Goal: Task Accomplishment & Management: Complete application form

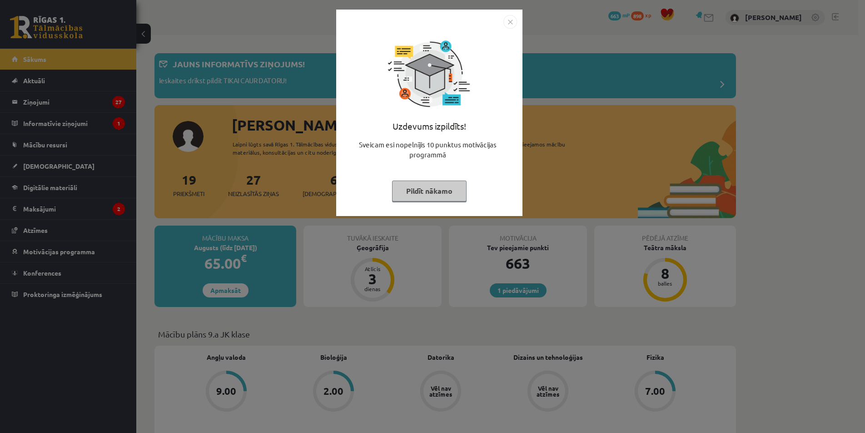
click at [511, 21] on img "Close" at bounding box center [511, 22] width 14 height 14
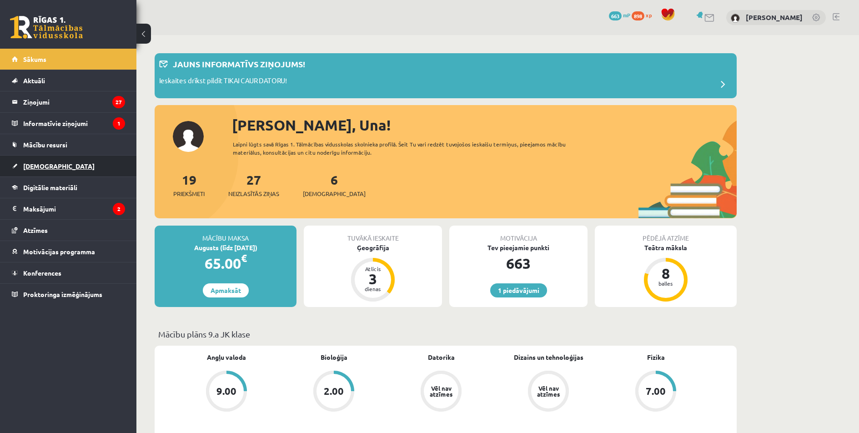
click at [72, 168] on link "[DEMOGRAPHIC_DATA]" at bounding box center [68, 165] width 113 height 21
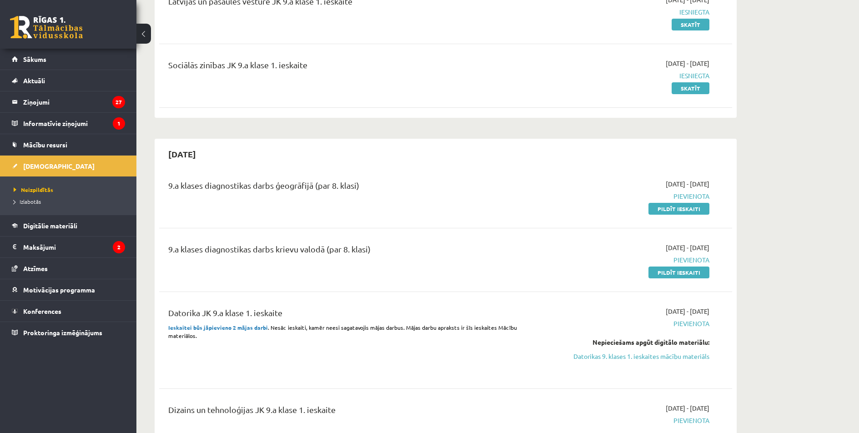
scroll to position [258, 0]
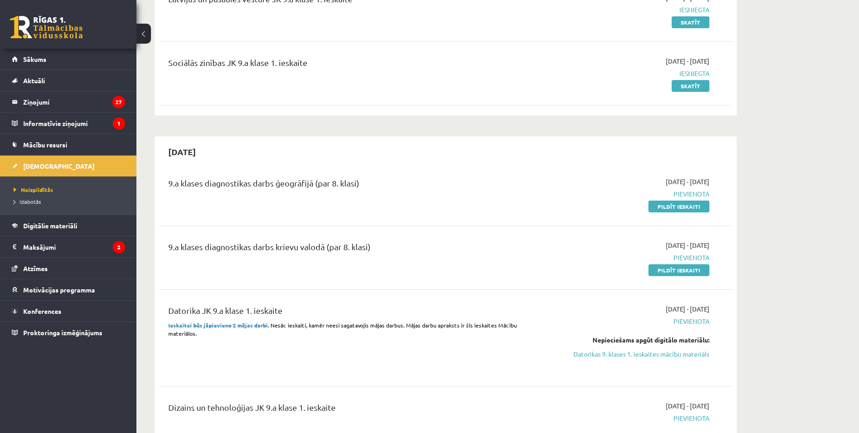
drag, startPoint x: 690, startPoint y: 206, endPoint x: 468, endPoint y: 45, distance: 274.4
click at [690, 206] on link "Pildīt ieskaiti" at bounding box center [678, 206] width 61 height 12
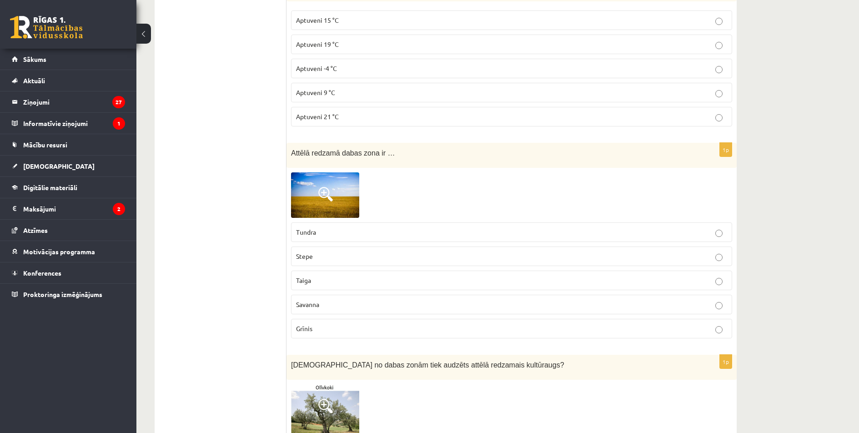
scroll to position [227, 0]
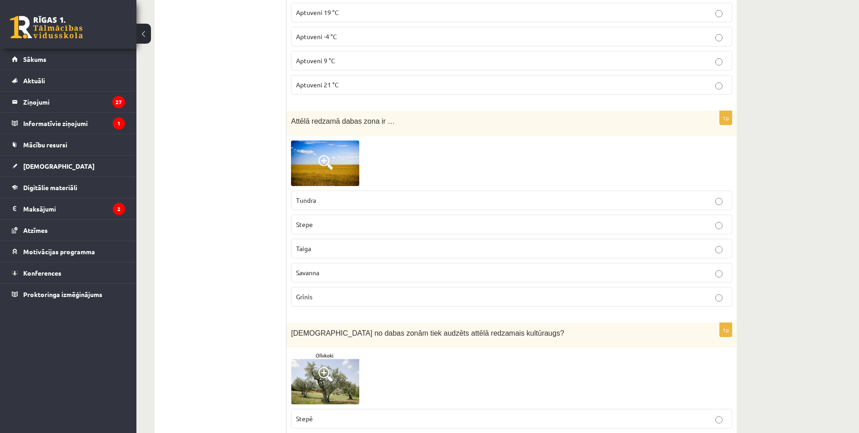
click at [318, 159] on span at bounding box center [325, 162] width 15 height 15
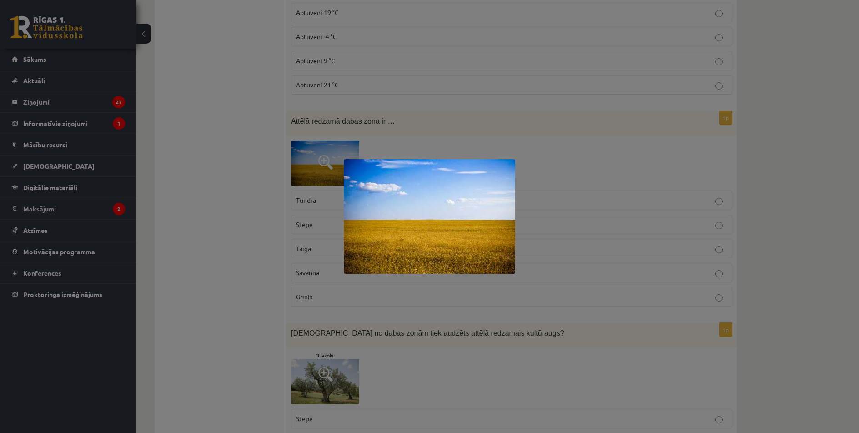
click at [258, 262] on div at bounding box center [429, 216] width 859 height 433
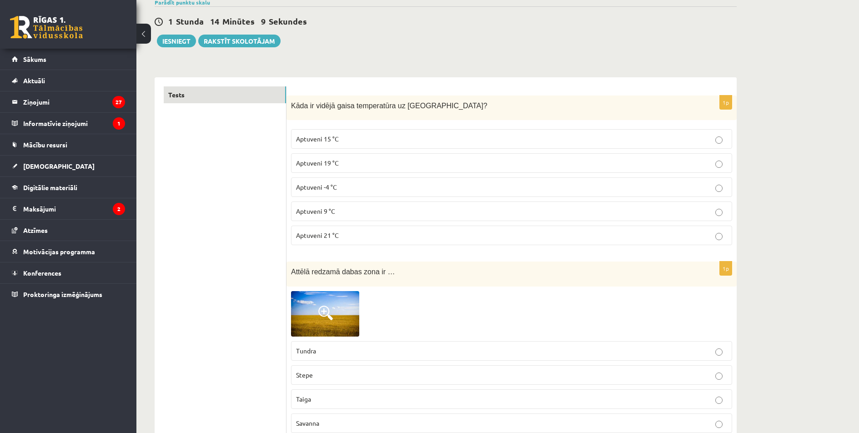
scroll to position [76, 0]
drag, startPoint x: 291, startPoint y: 104, endPoint x: 235, endPoint y: 182, distance: 96.0
click at [300, 119] on div "Kāda ir vidējā gaisa temperatūra uz Zemes?" at bounding box center [511, 108] width 450 height 25
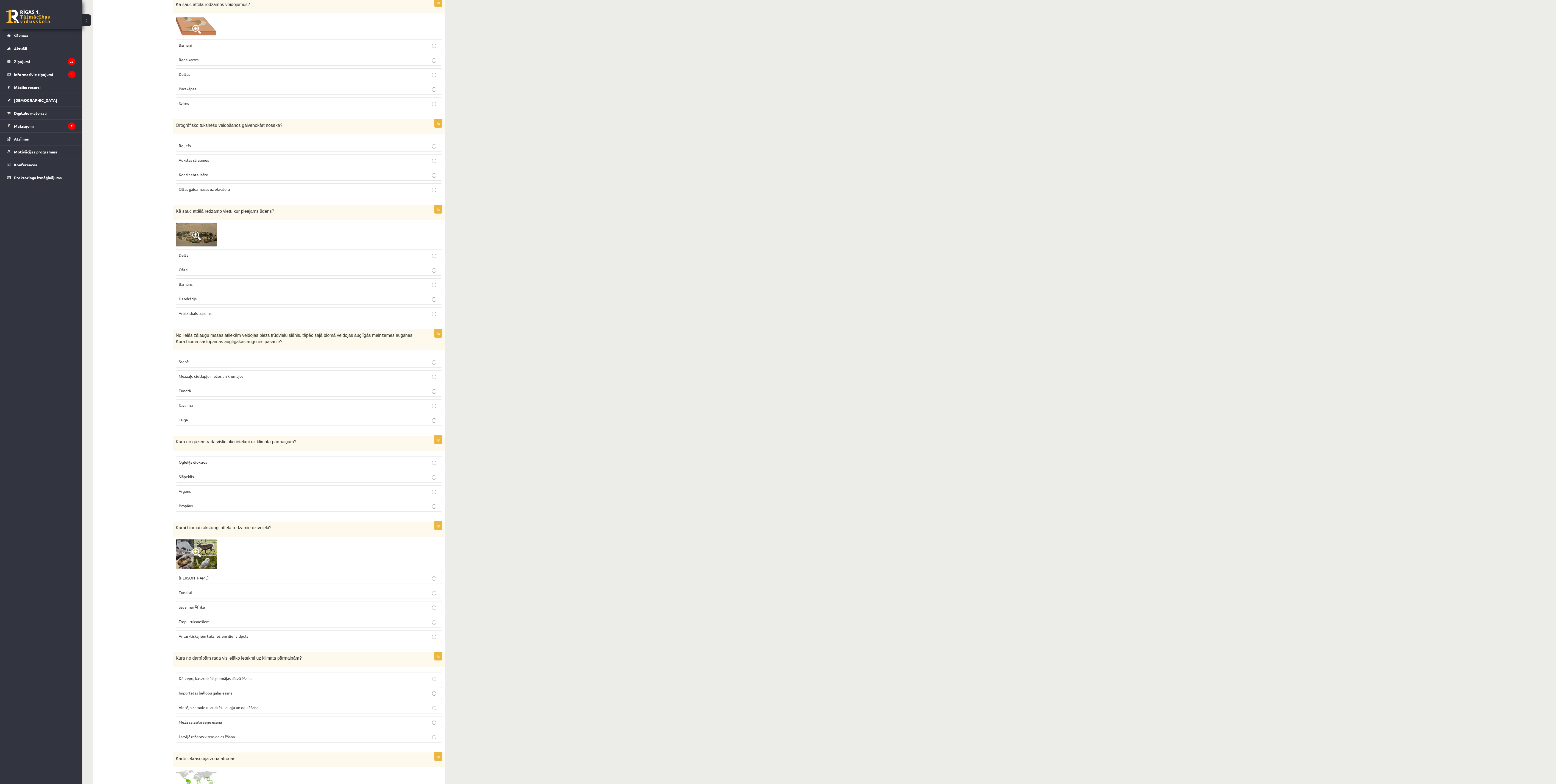
scroll to position [2032, 0]
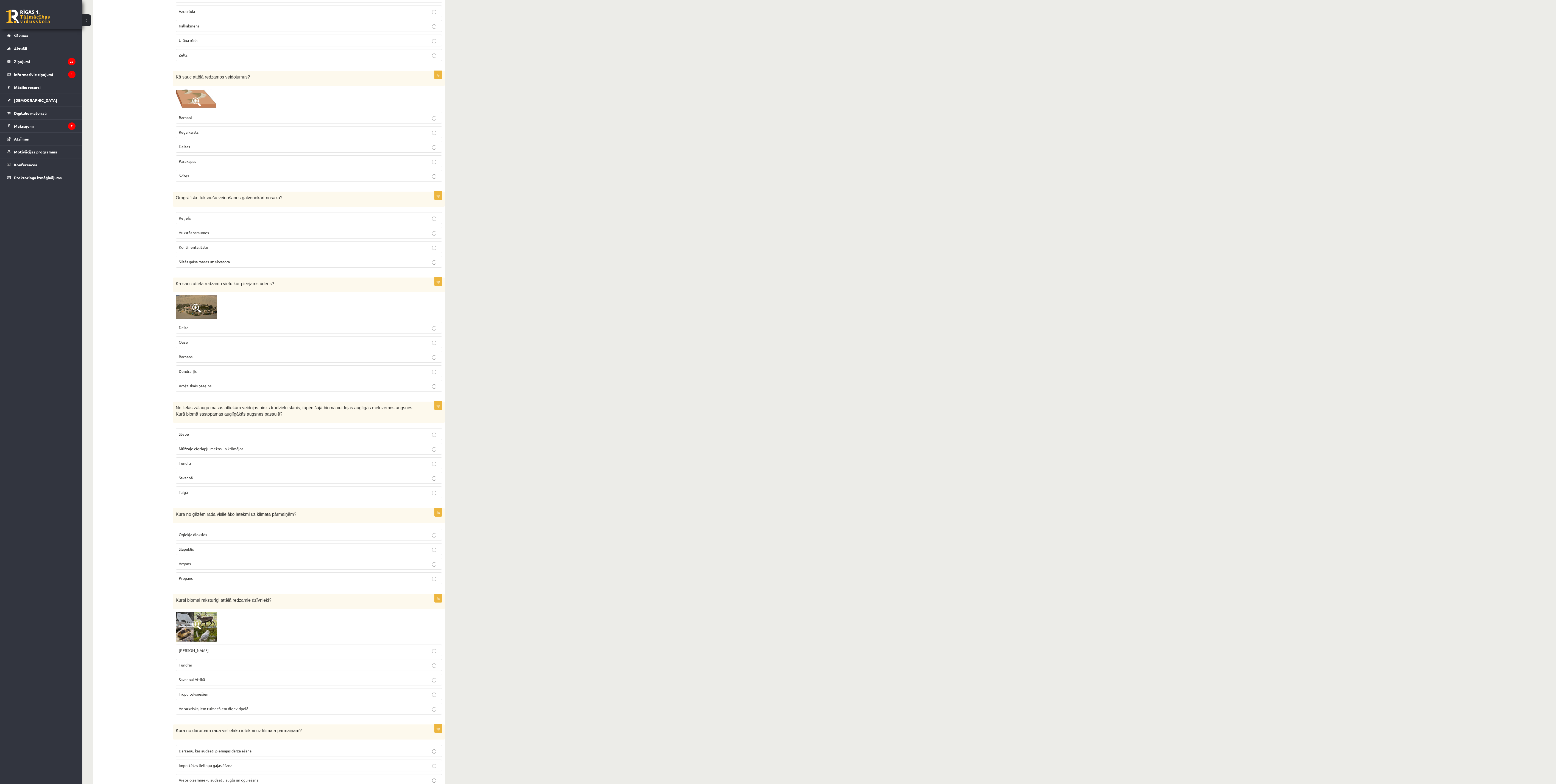
scroll to position [1950, 0]
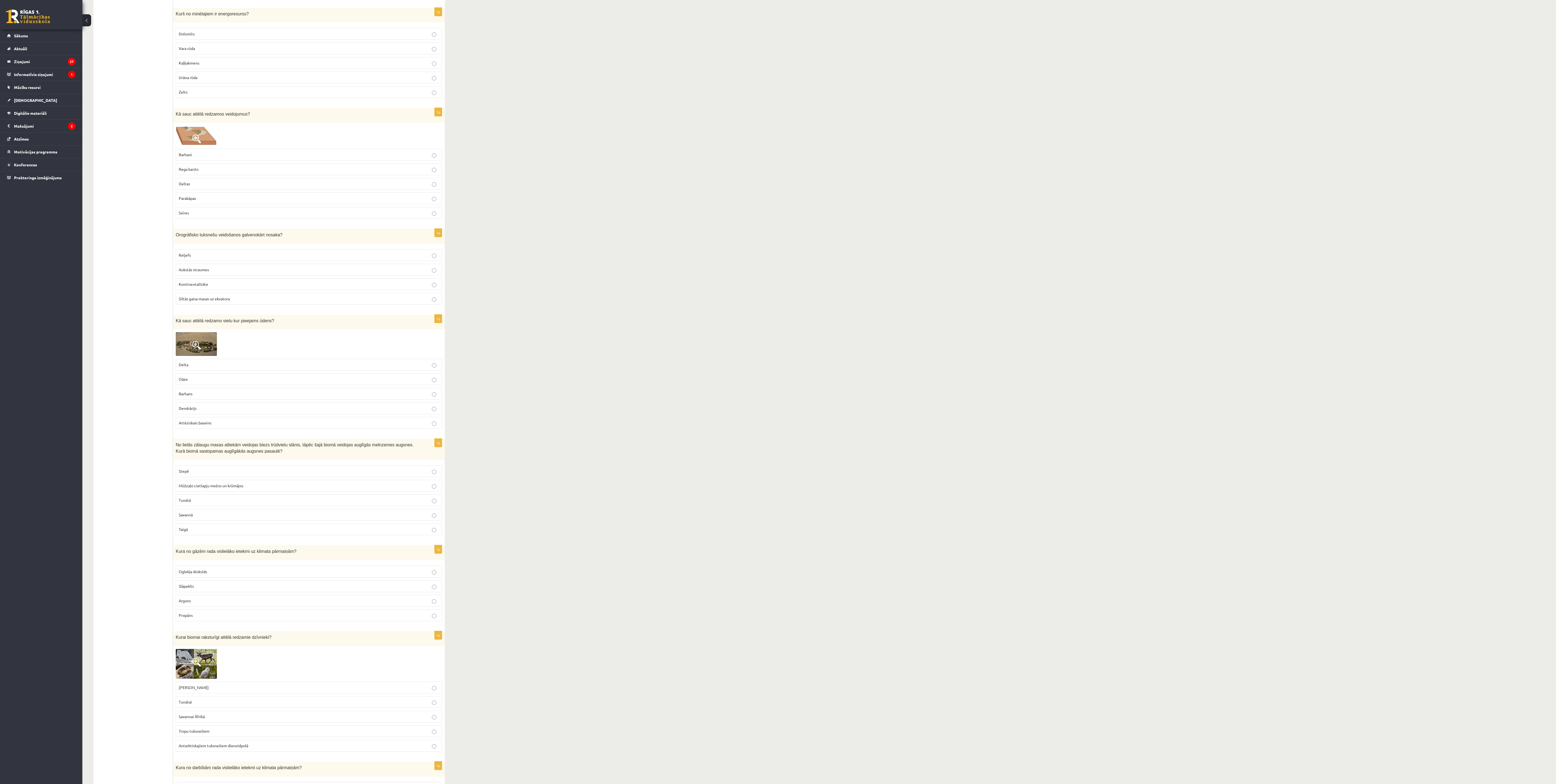
drag, startPoint x: 788, startPoint y: 444, endPoint x: 758, endPoint y: 281, distance: 165.7
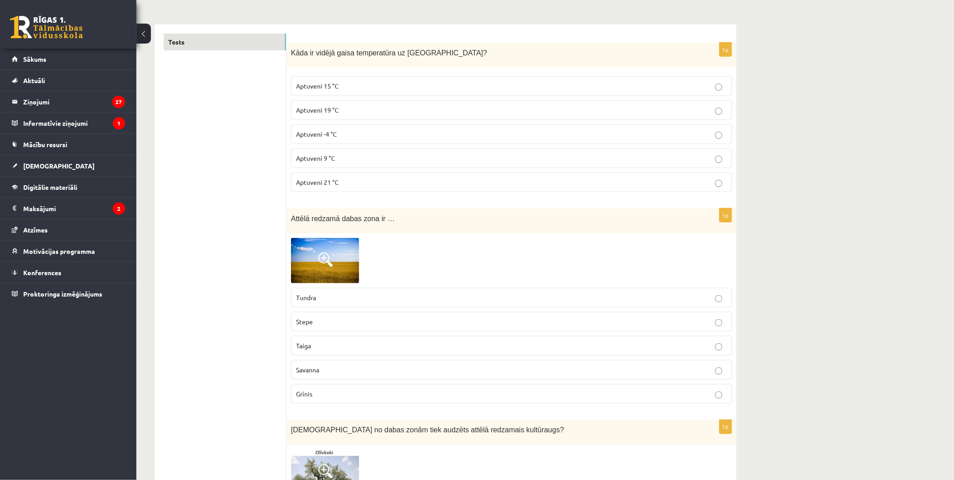
scroll to position [0, 0]
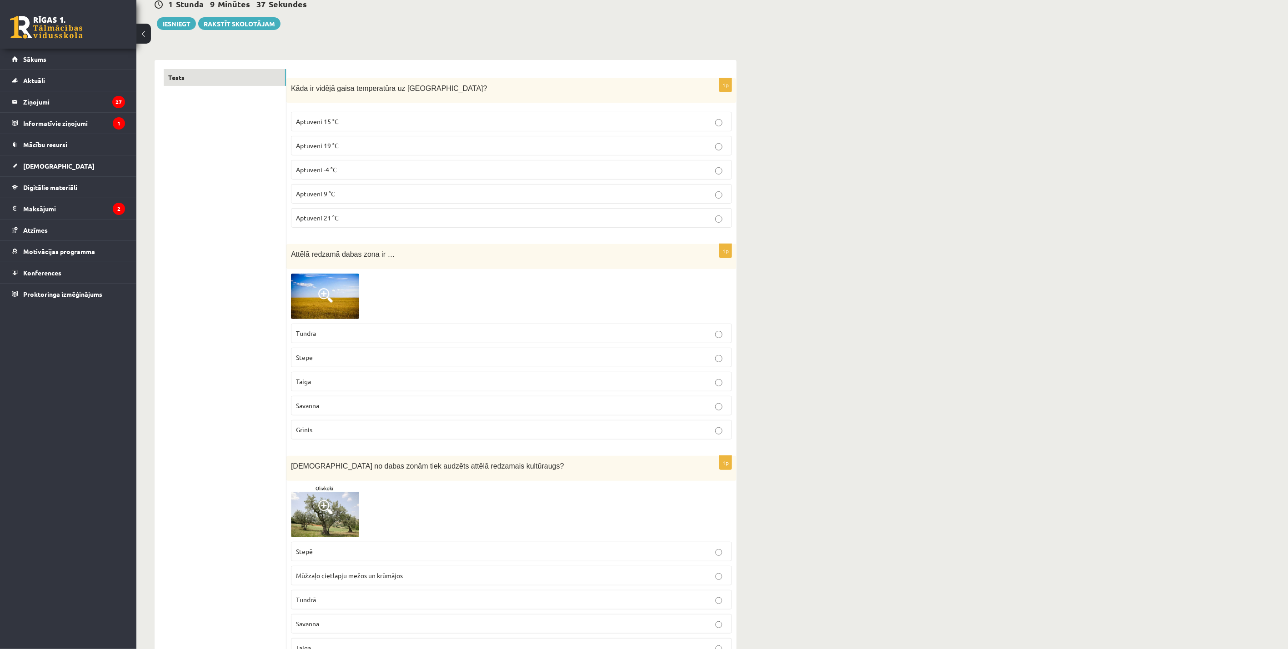
scroll to position [116, 0]
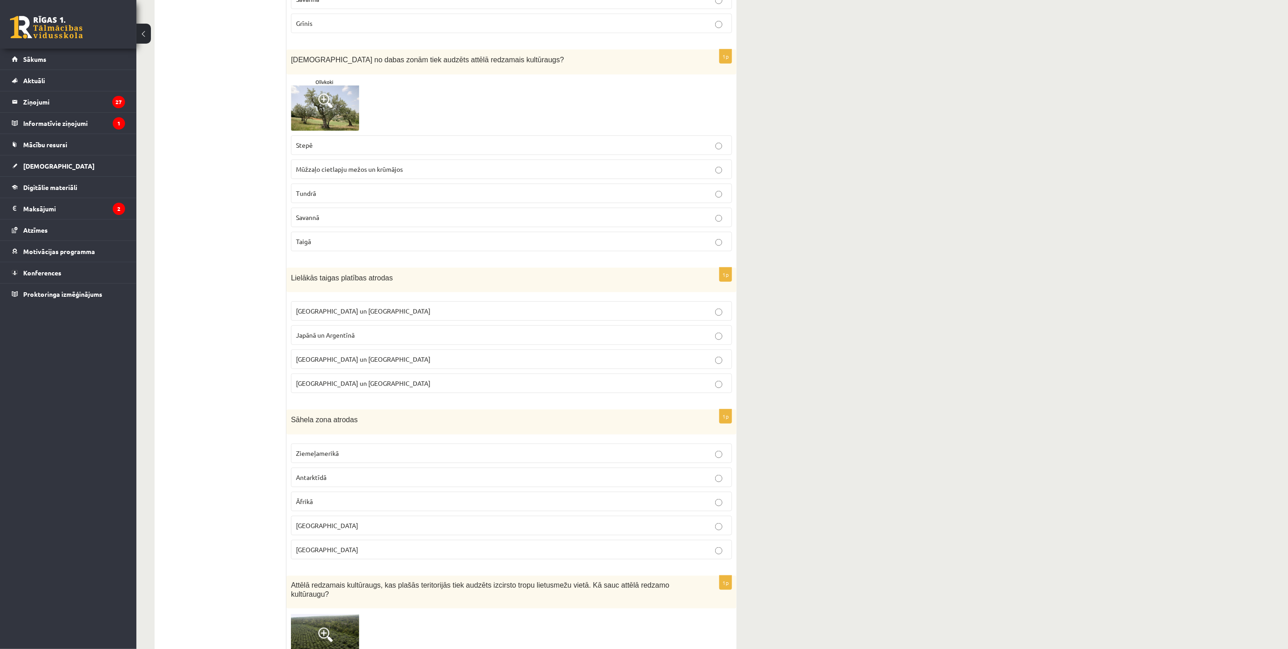
scroll to position [503, 0]
drag, startPoint x: 1067, startPoint y: 134, endPoint x: 971, endPoint y: 97, distance: 102.3
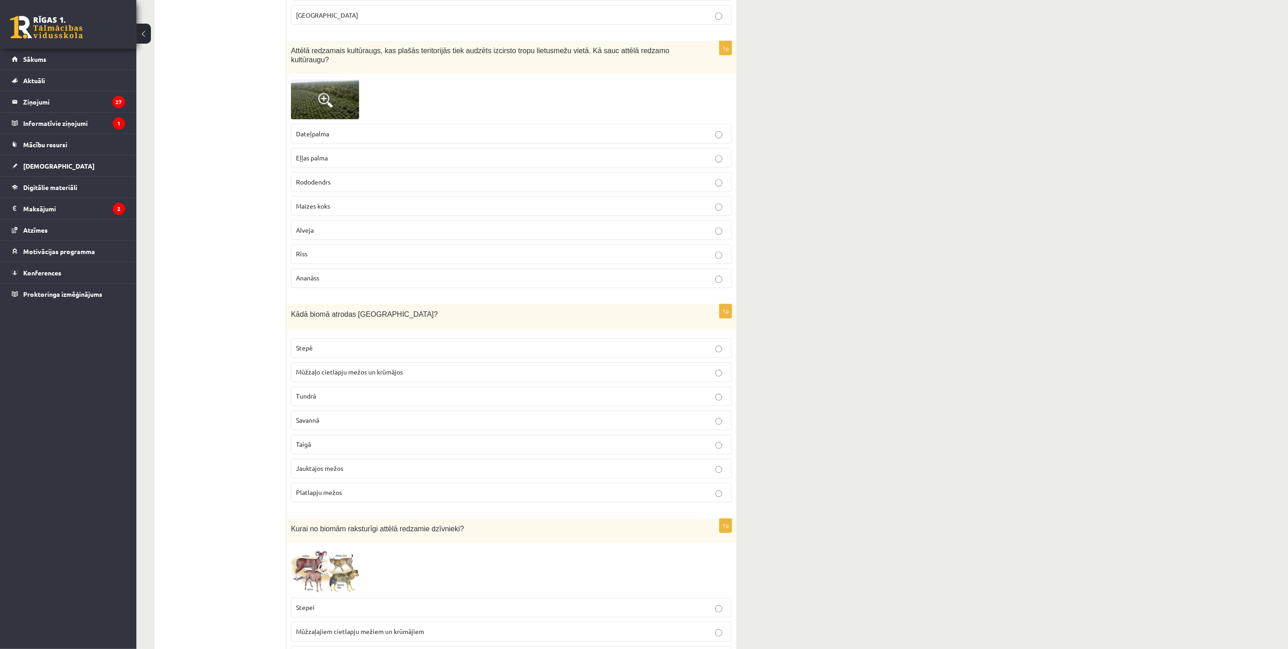
scroll to position [1049, 0]
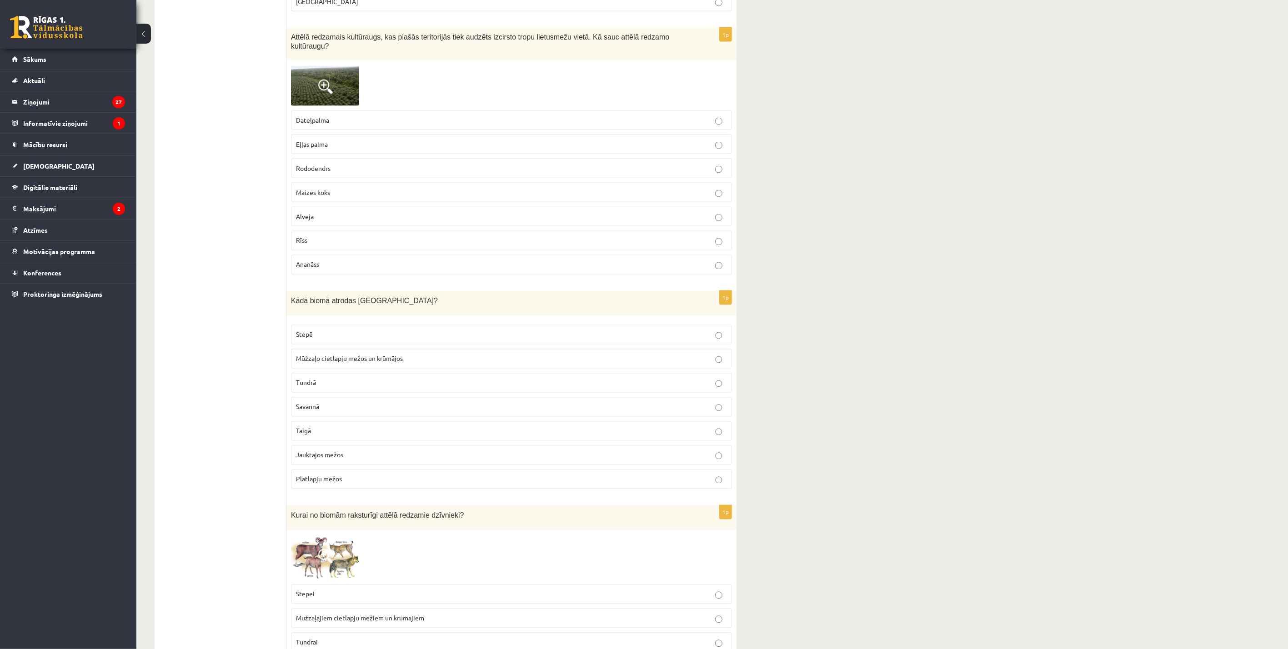
drag, startPoint x: 1070, startPoint y: 127, endPoint x: 810, endPoint y: 0, distance: 289.5
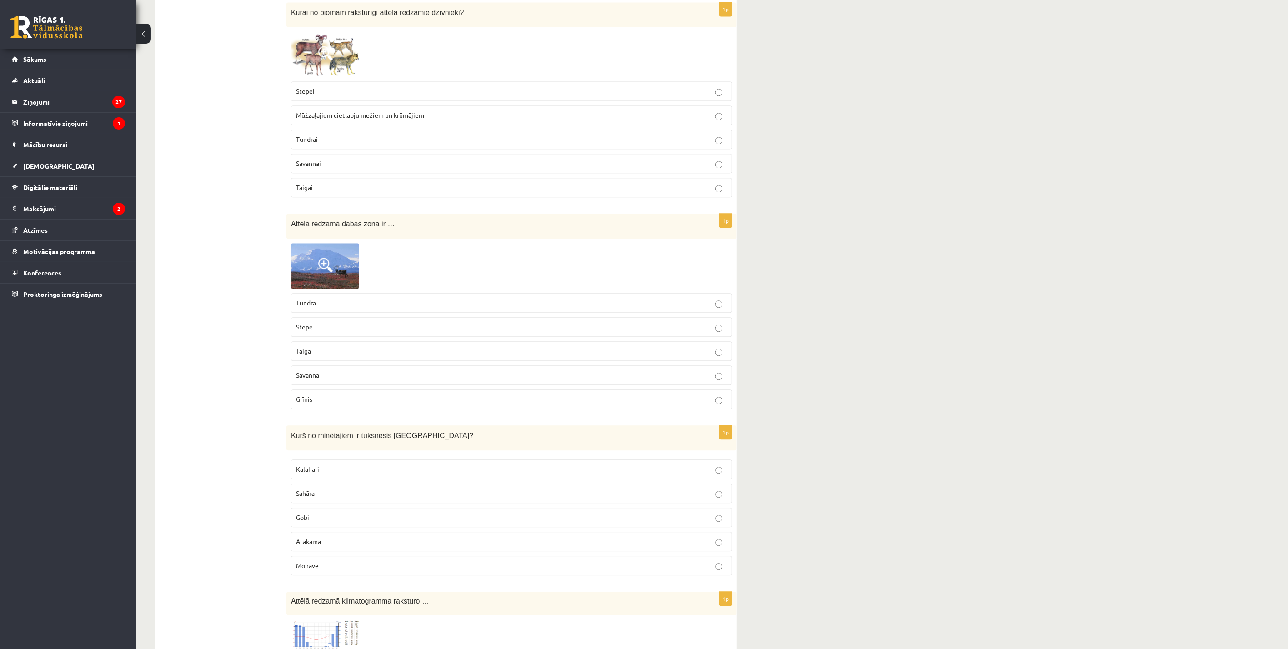
scroll to position [1548, 0]
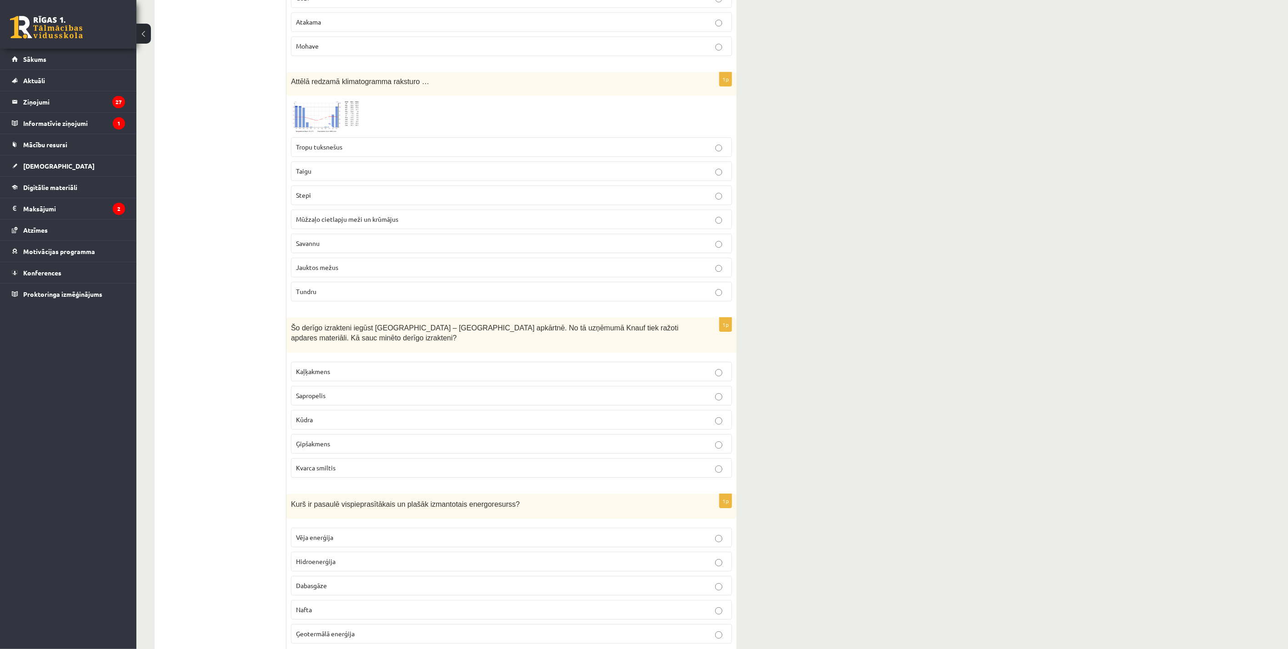
scroll to position [2140, 0]
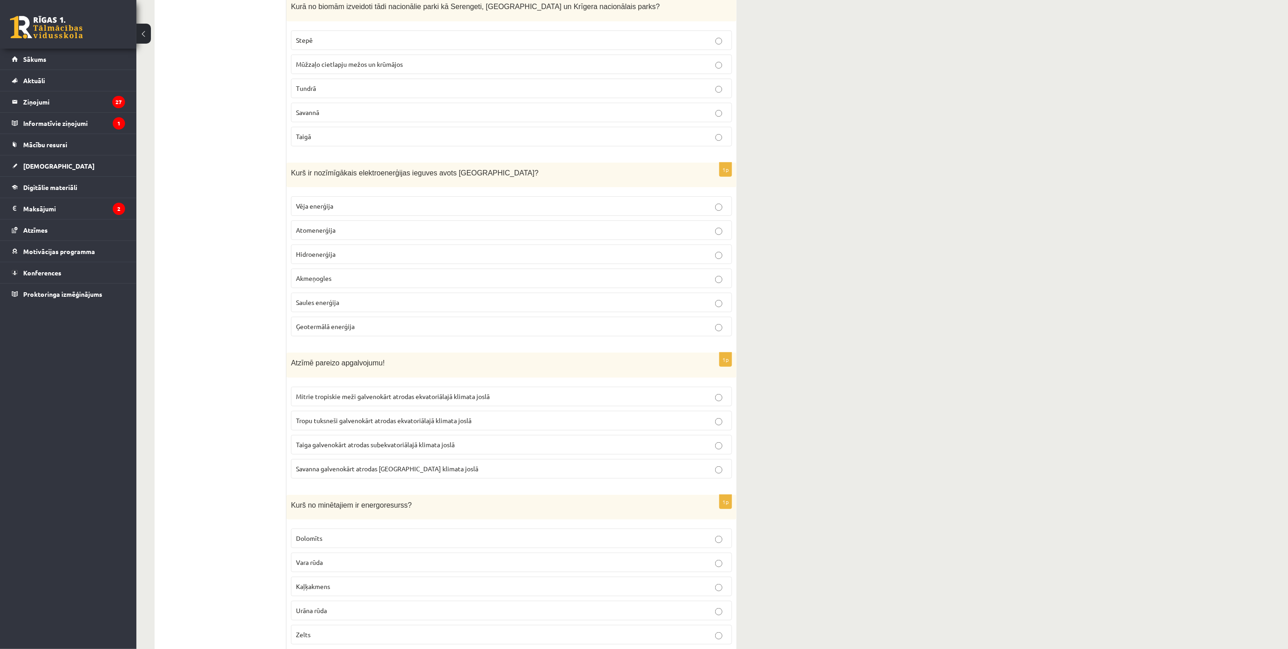
scroll to position [2753, 0]
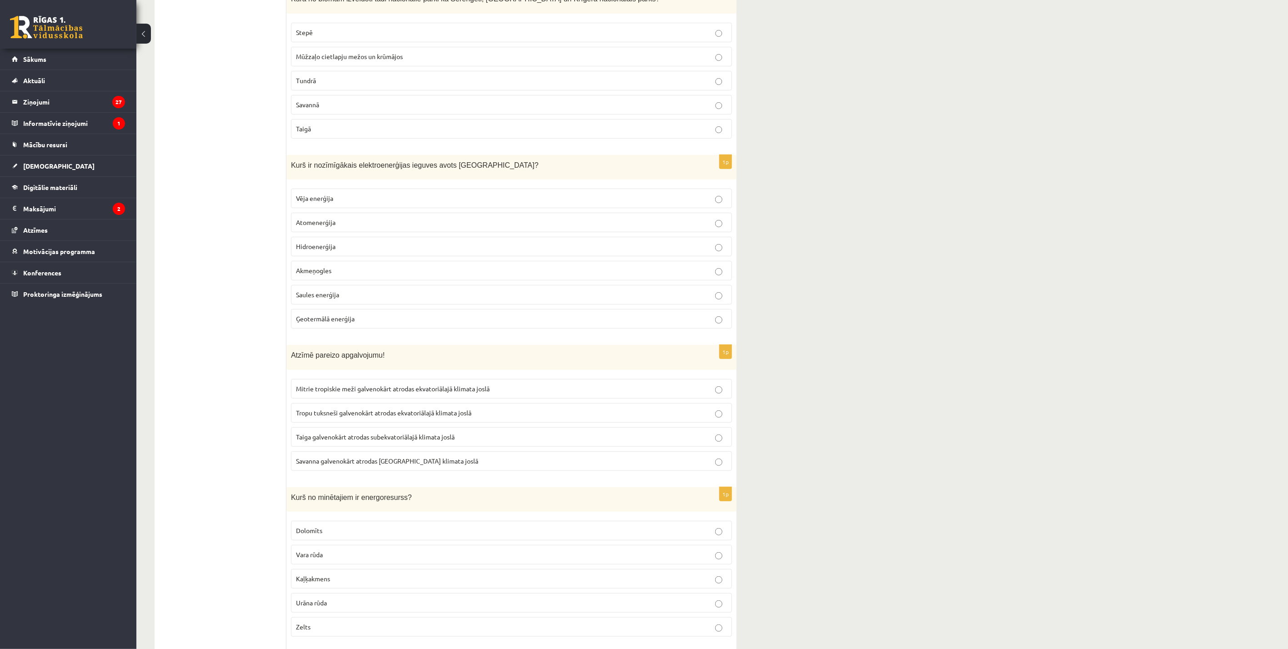
click at [858, 200] on div "9.a klases diagnosticējošais darbs ģeogrāfijā par 8. klases mācību vielu , Una …" at bounding box center [711, 219] width 1151 height 5875
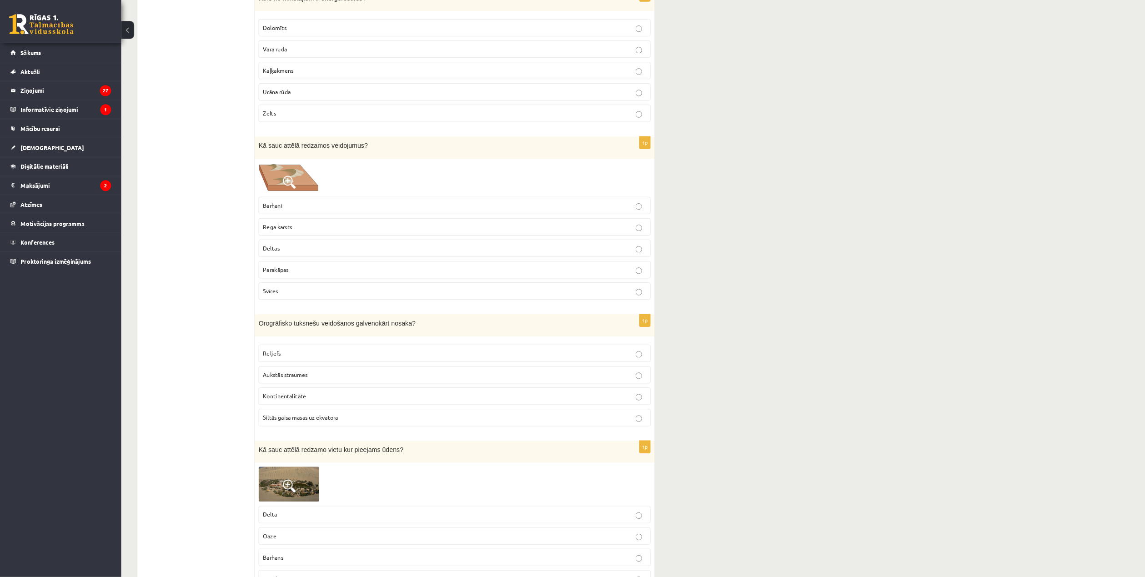
scroll to position [3253, 0]
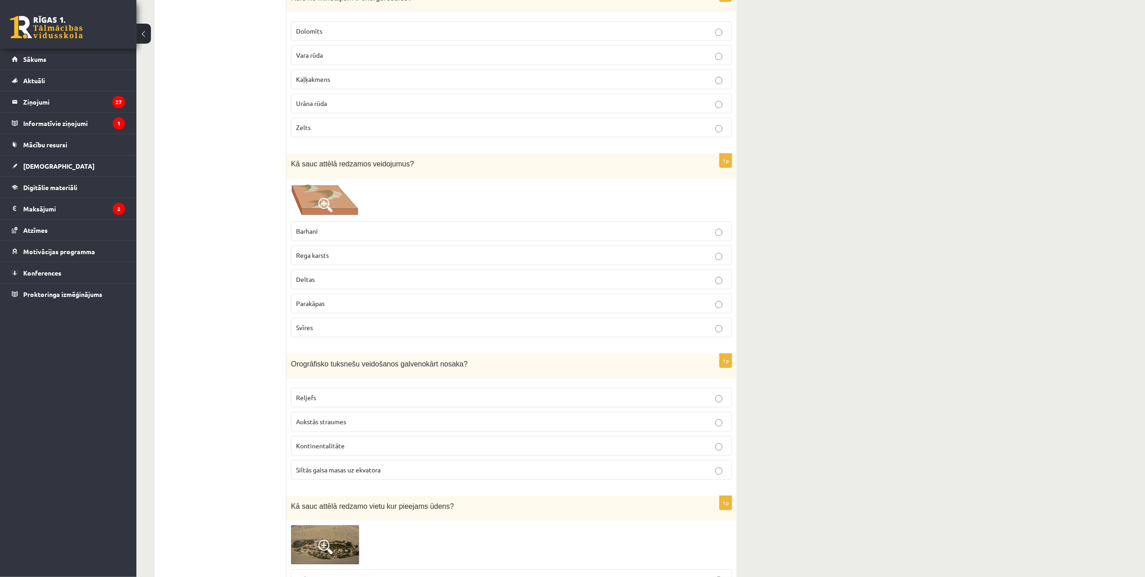
drag, startPoint x: 845, startPoint y: 240, endPoint x: 737, endPoint y: 334, distance: 142.1
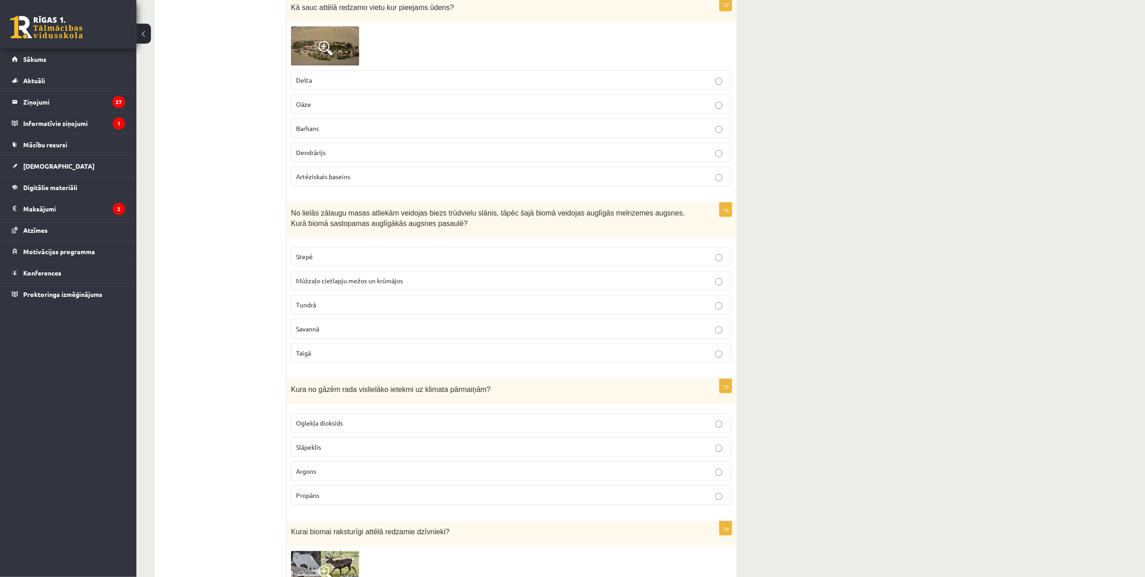
scroll to position [3758, 0]
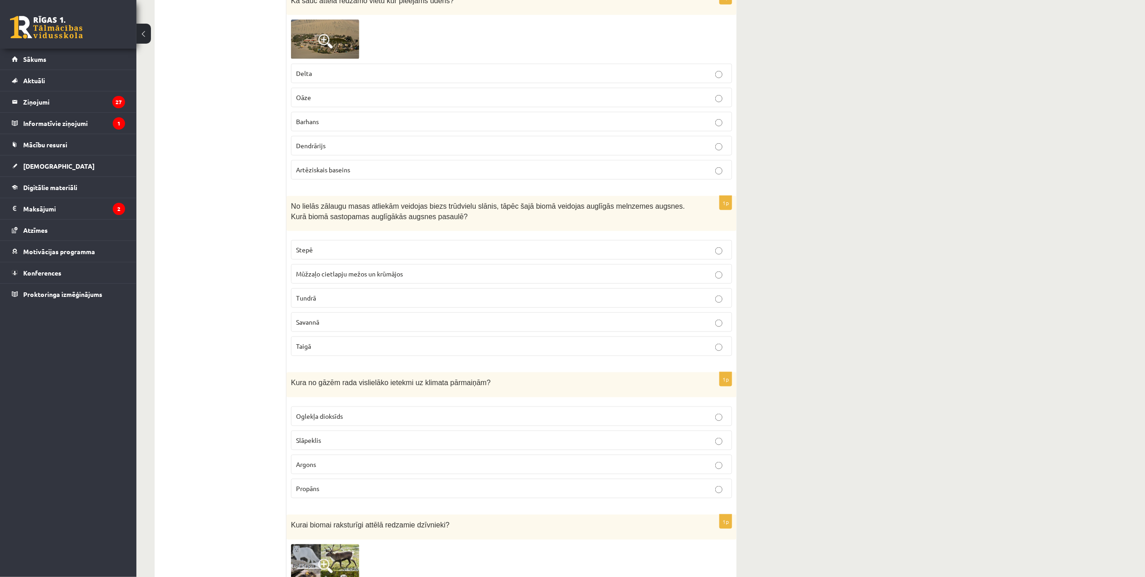
drag, startPoint x: 1037, startPoint y: 226, endPoint x: 1017, endPoint y: 217, distance: 22.2
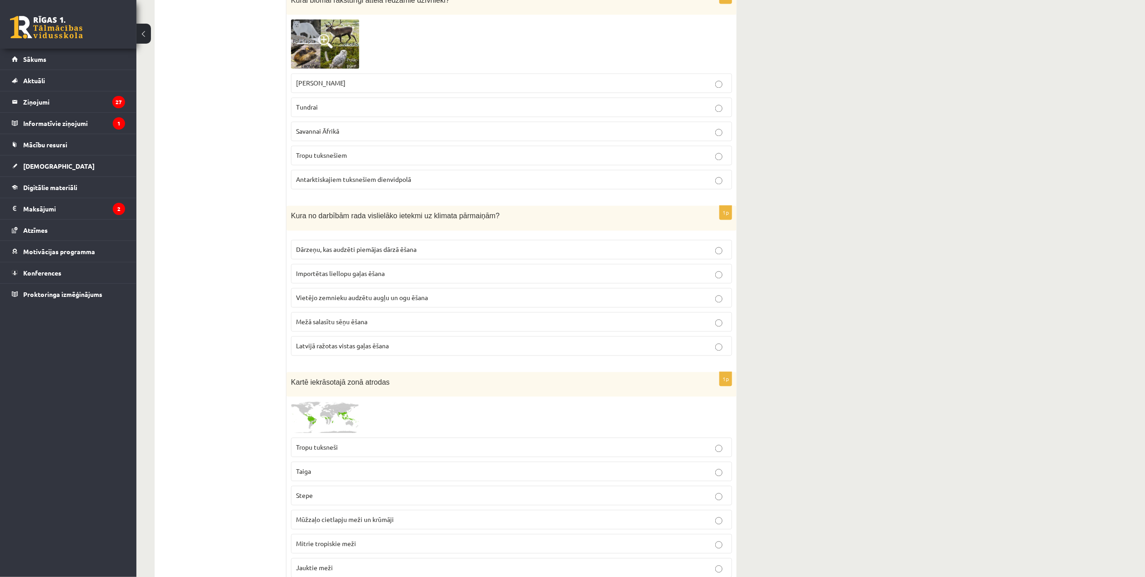
scroll to position [4304, 0]
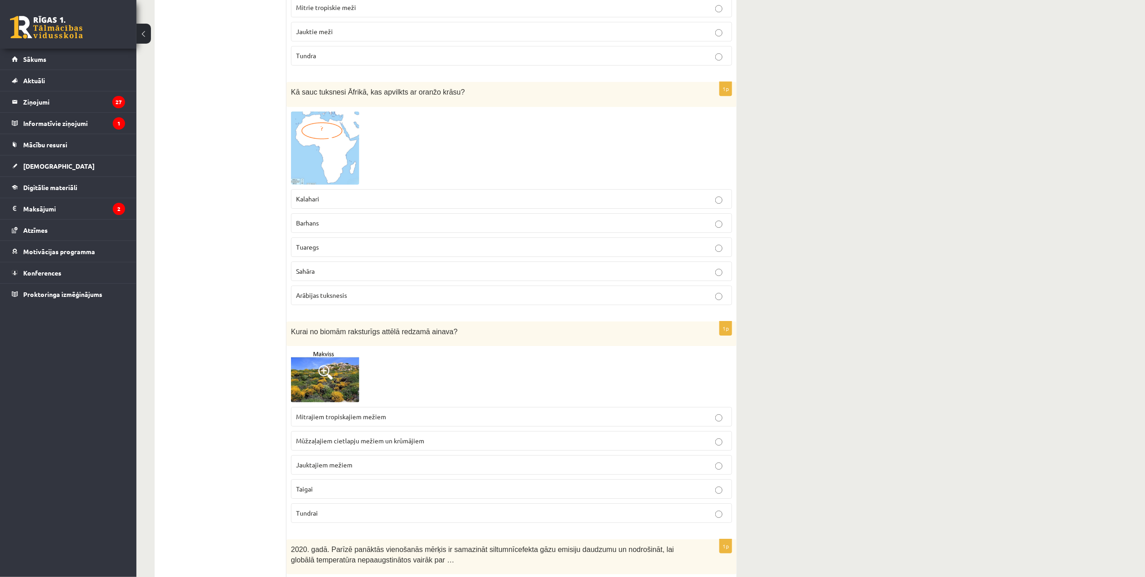
scroll to position [4828, 0]
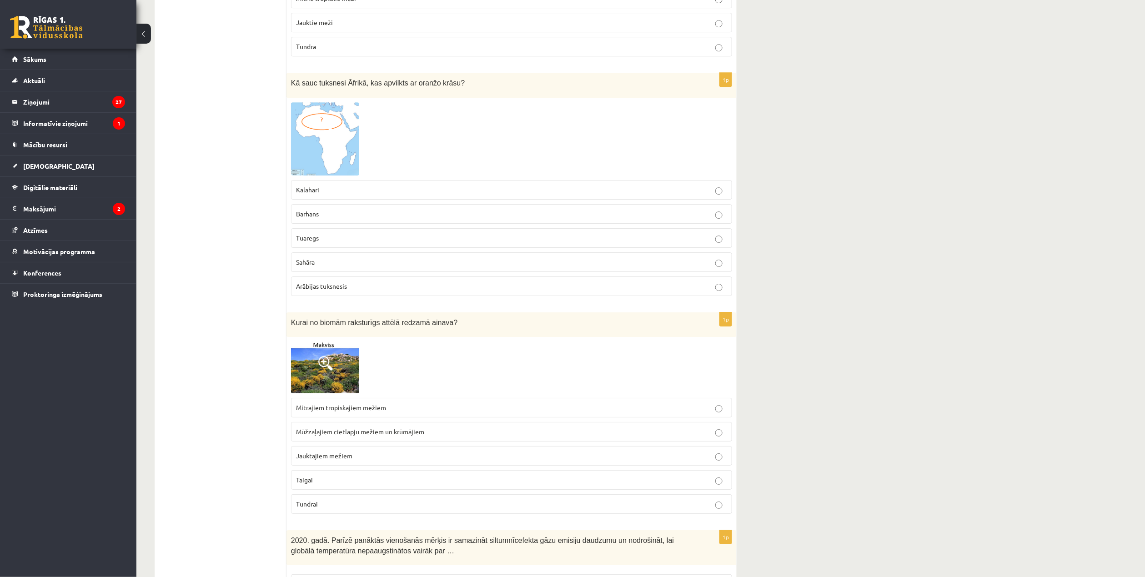
drag, startPoint x: 815, startPoint y: 189, endPoint x: 790, endPoint y: 232, distance: 49.5
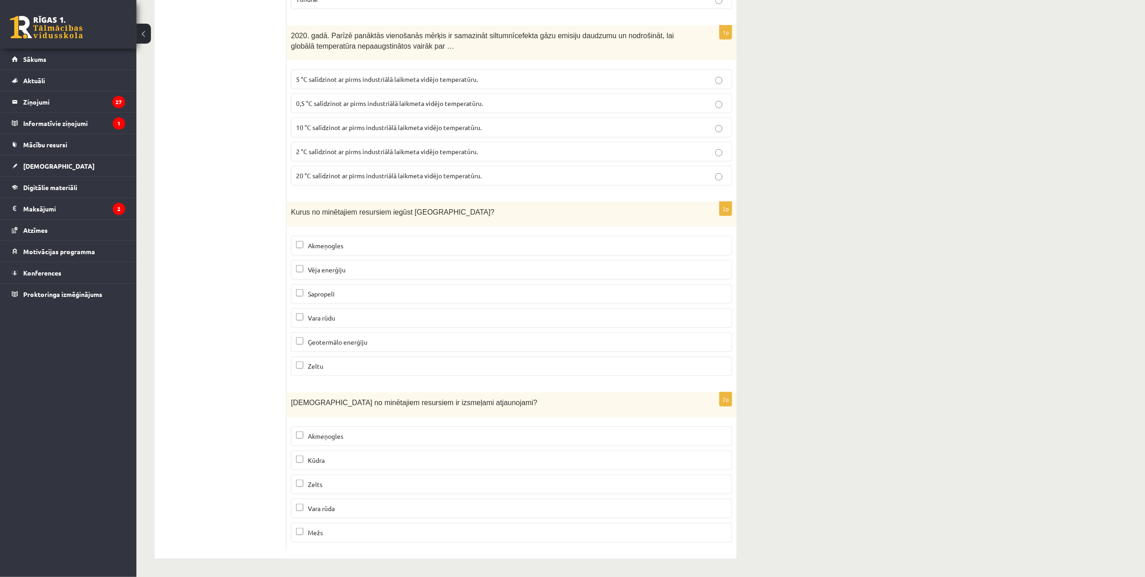
scroll to position [5368, 0]
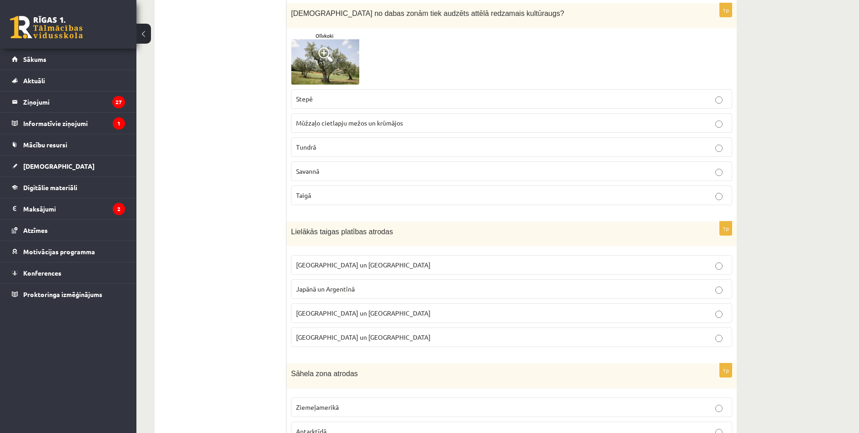
scroll to position [0, 0]
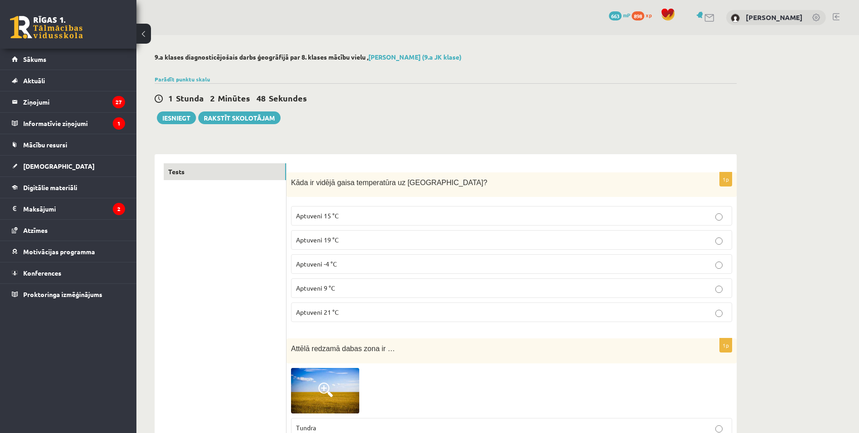
click at [382, 217] on p "Aptuveni 15 °C" at bounding box center [511, 216] width 431 height 10
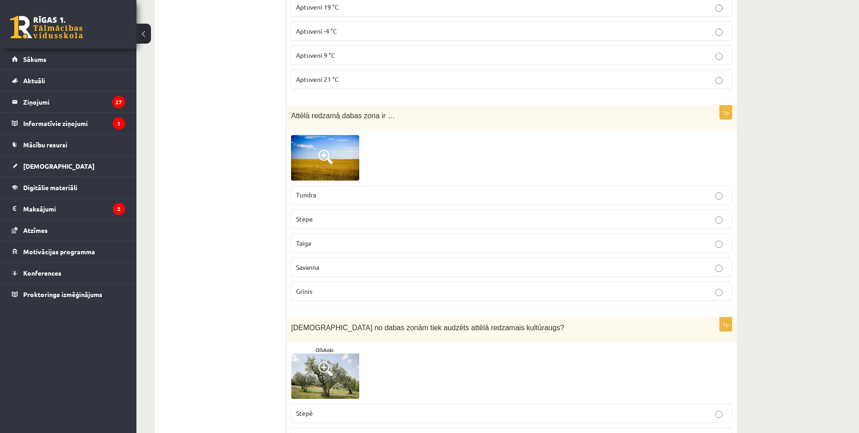
scroll to position [242, 0]
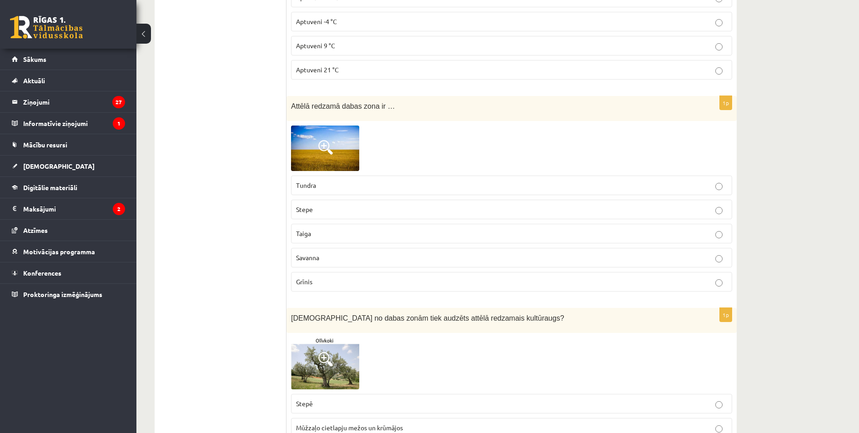
click at [328, 213] on p "Stepe" at bounding box center [511, 210] width 431 height 10
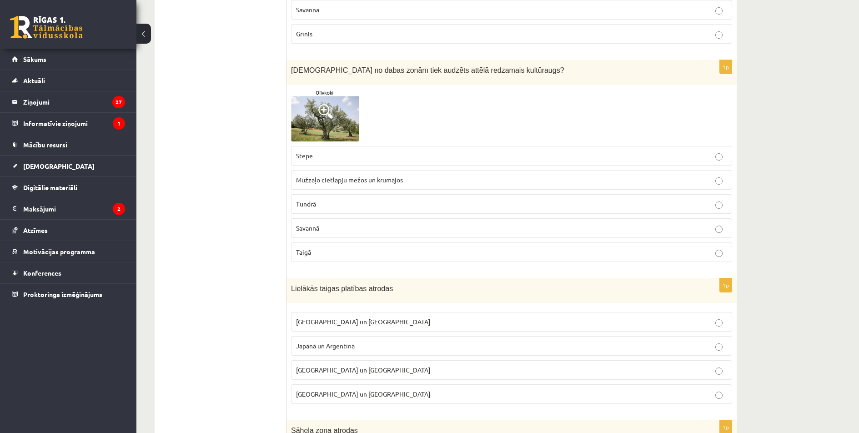
scroll to position [500, 0]
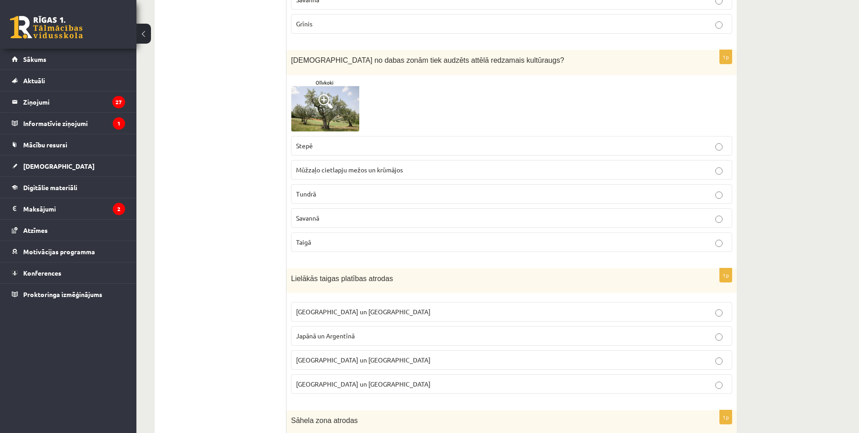
click at [347, 221] on p "Savannā" at bounding box center [511, 218] width 431 height 10
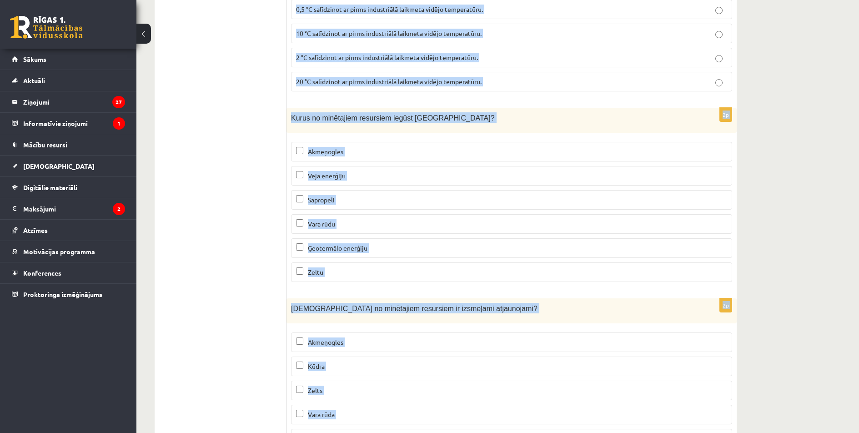
scroll to position [5468, 0]
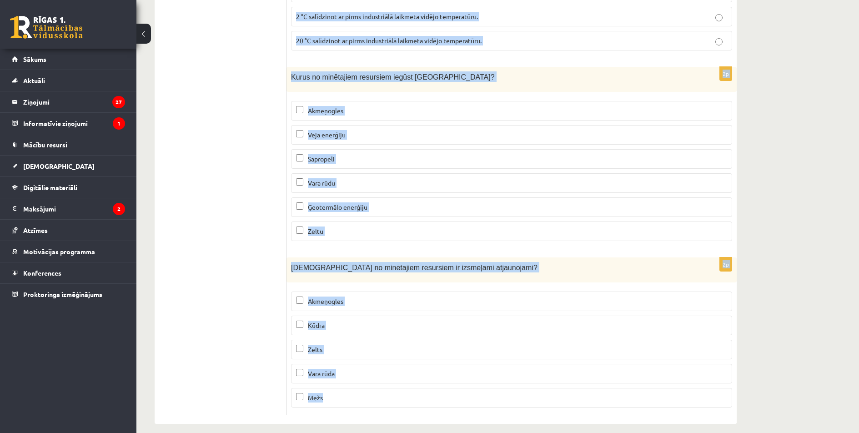
drag, startPoint x: 289, startPoint y: 71, endPoint x: 425, endPoint y: 451, distance: 403.2
copy form "Kāda ir vidējā gaisa temperatūra uz Zemes? Aptuveni 15 °C Aptuveni 19 °C Aptuve…"
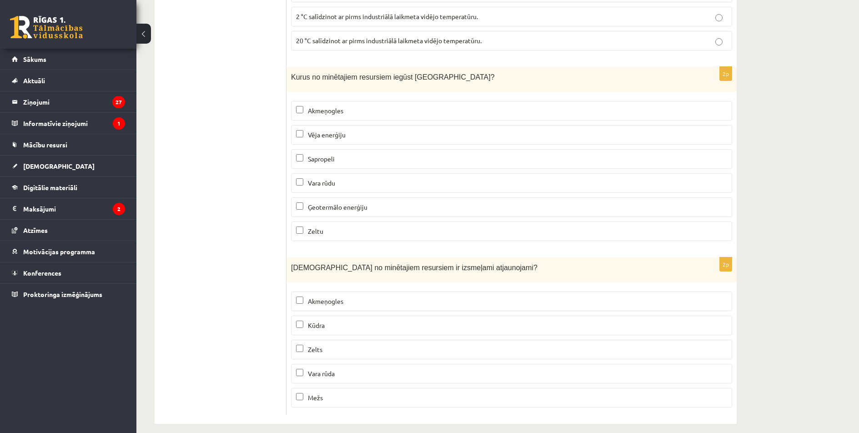
drag, startPoint x: 231, startPoint y: 207, endPoint x: 238, endPoint y: 137, distance: 70.3
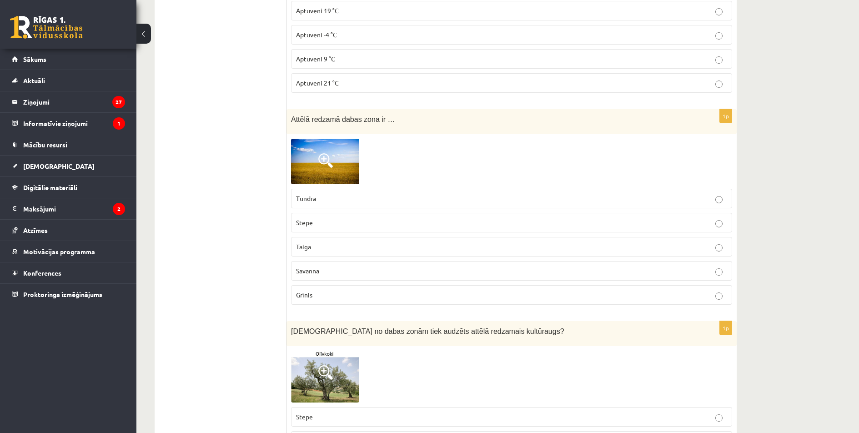
scroll to position [233, 0]
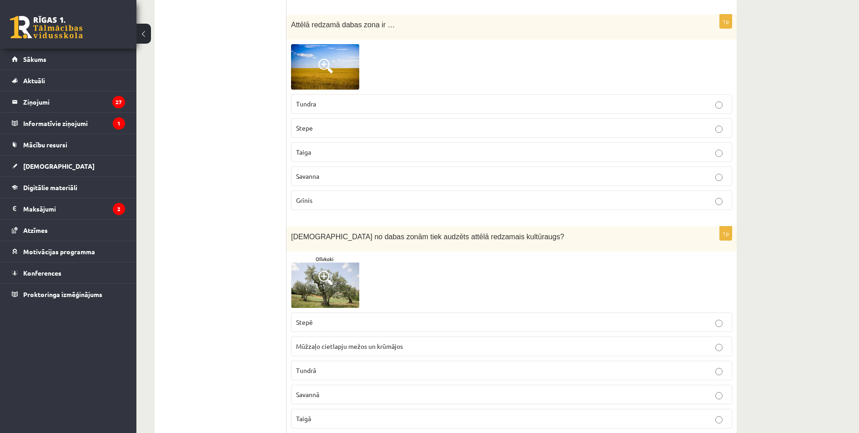
drag, startPoint x: 240, startPoint y: 194, endPoint x: 239, endPoint y: 202, distance: 8.2
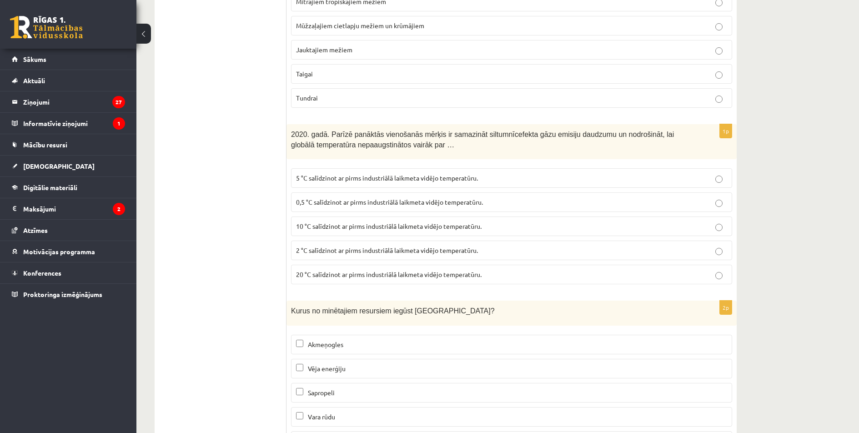
scroll to position [5241, 0]
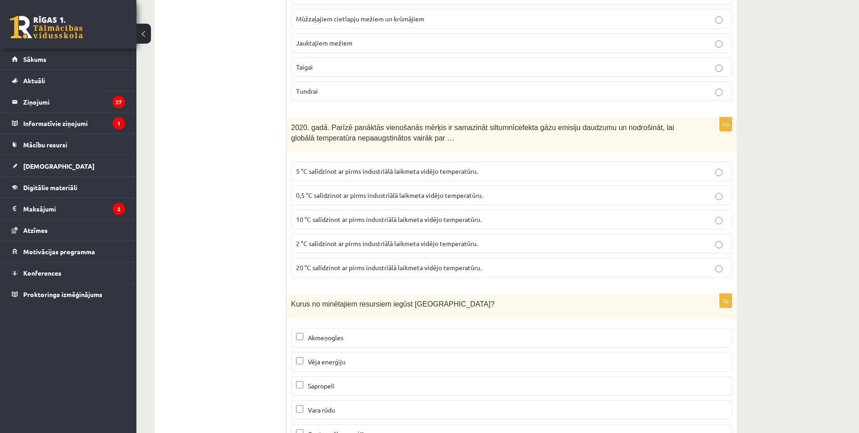
click at [300, 167] on span "5 °C salīdzinot ar pirms industriālā laikmeta vidējo temperatūru." at bounding box center [387, 171] width 182 height 8
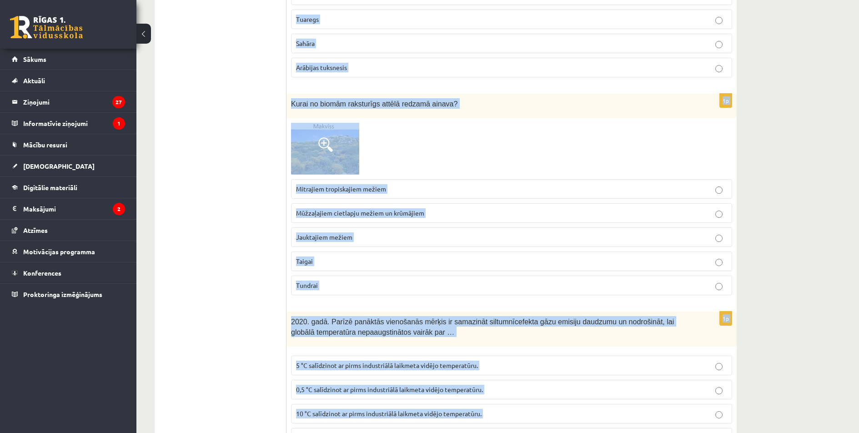
scroll to position [5468, 0]
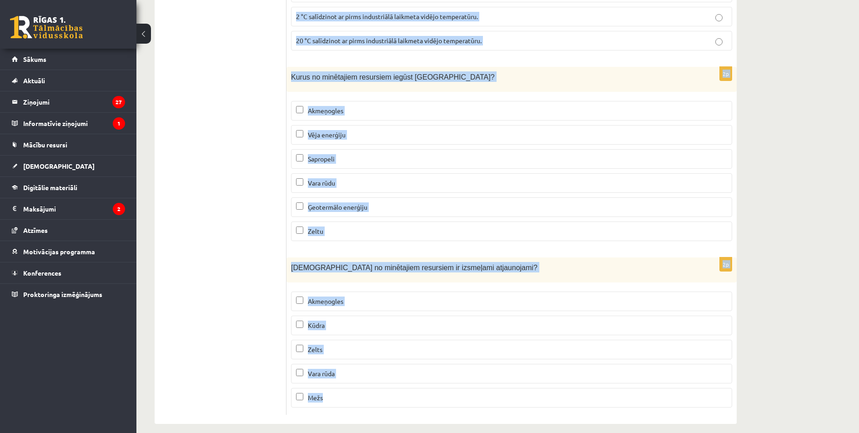
drag, startPoint x: 290, startPoint y: 180, endPoint x: 453, endPoint y: 403, distance: 276.8
copy form "Kāda ir vidējā gaisa temperatūra uz Zemes? Aptuveni 15 °C Aptuveni 19 °C Aptuve…"
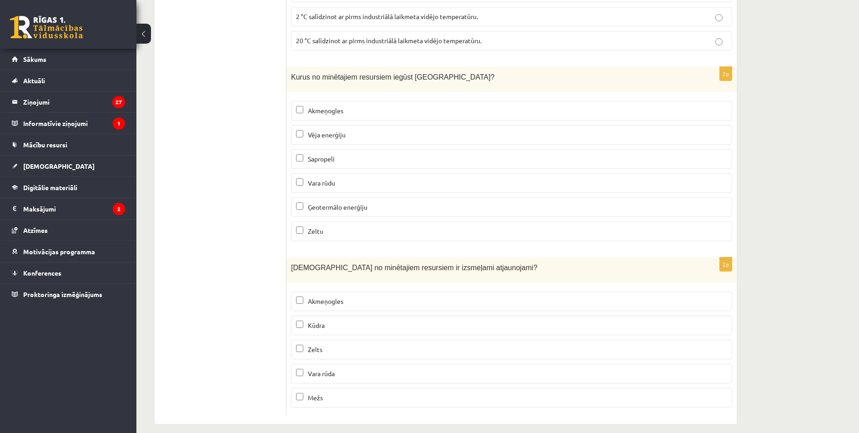
drag, startPoint x: 244, startPoint y: 191, endPoint x: 250, endPoint y: 136, distance: 54.9
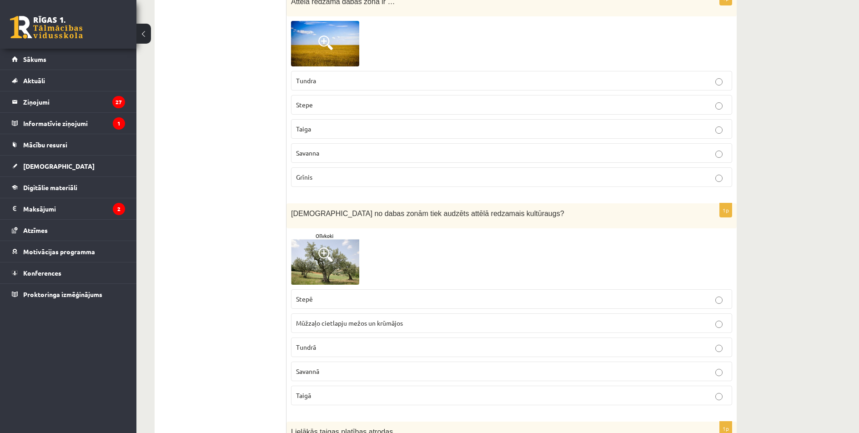
scroll to position [421, 0]
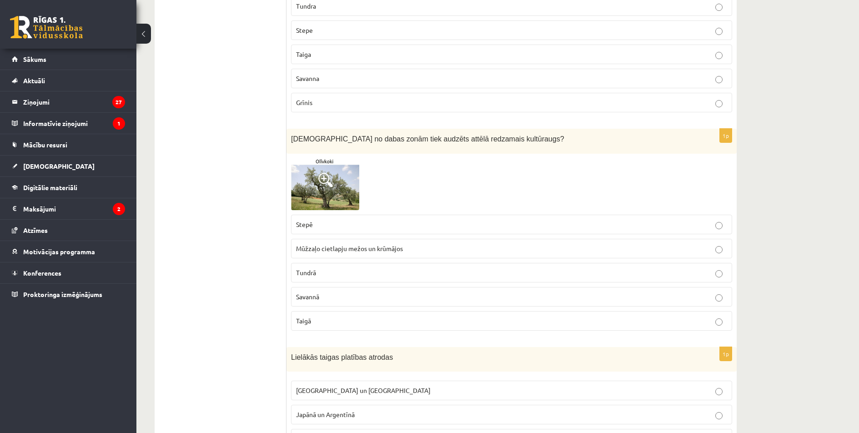
click at [320, 245] on span "Mūžzaļo cietlapju mežos un krūmājos" at bounding box center [349, 248] width 107 height 8
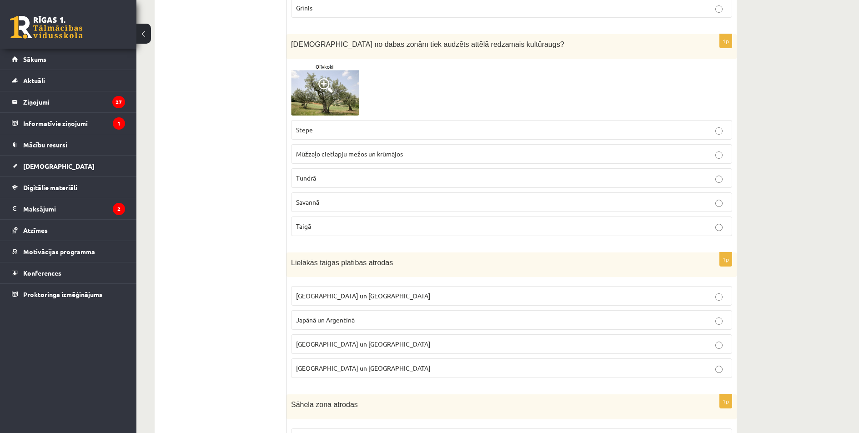
scroll to position [527, 0]
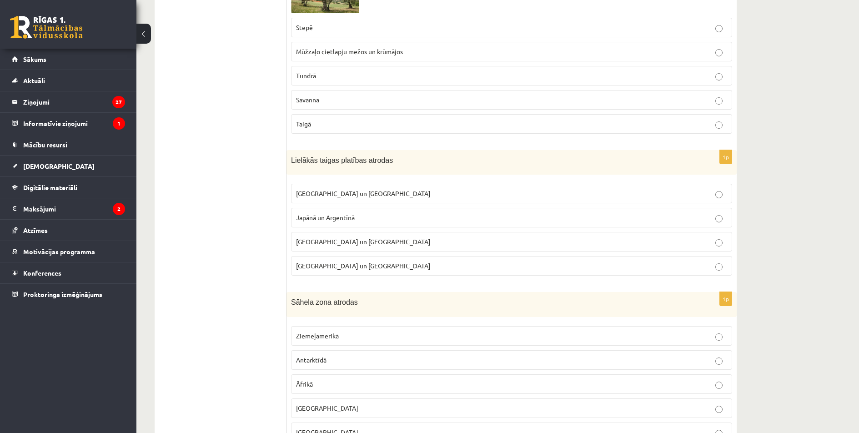
click at [364, 193] on p "Krievijā un Kanādā" at bounding box center [511, 194] width 431 height 10
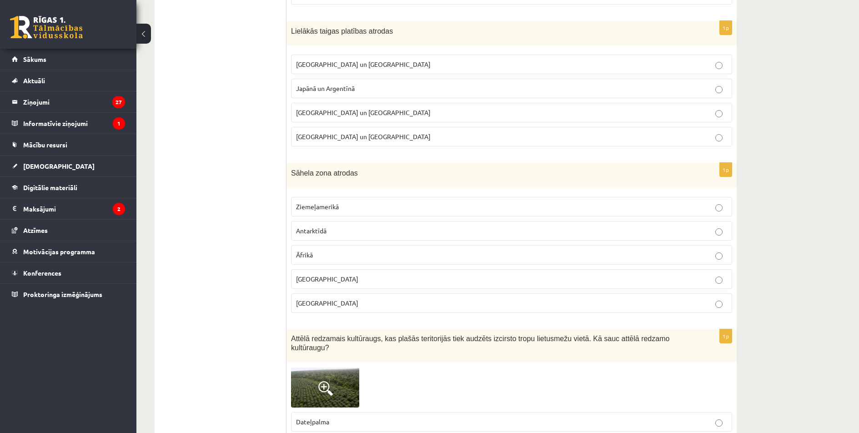
scroll to position [755, 0]
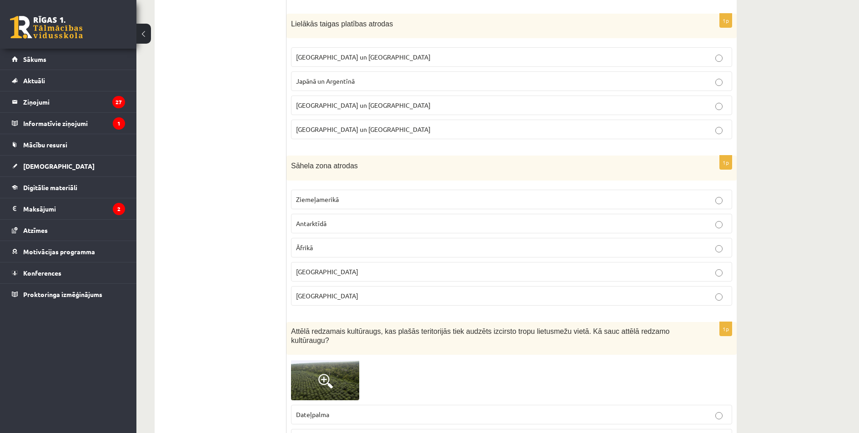
click at [363, 245] on p "Āfrikā" at bounding box center [511, 248] width 431 height 10
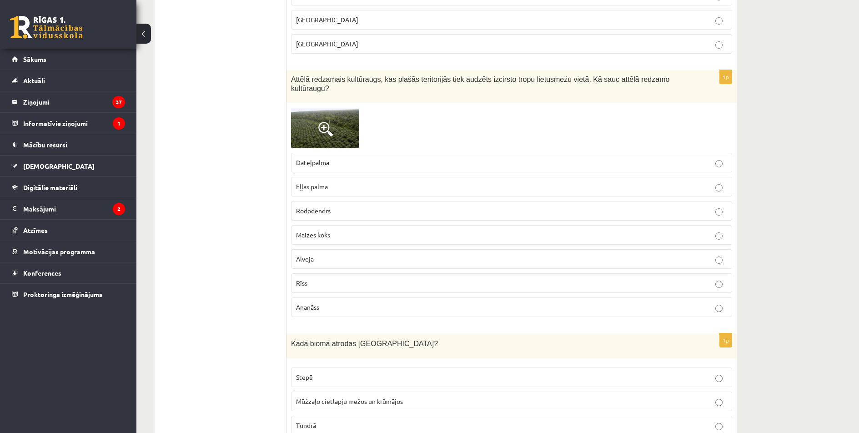
scroll to position [1012, 0]
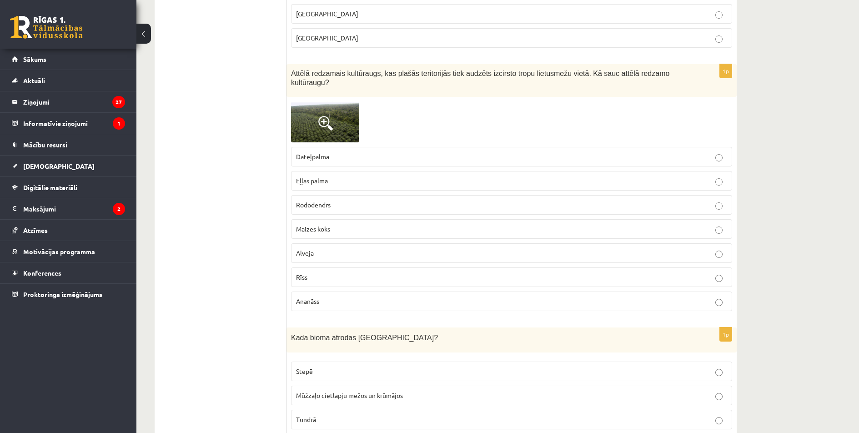
click at [334, 171] on label "Eļļas palma" at bounding box center [511, 181] width 441 height 20
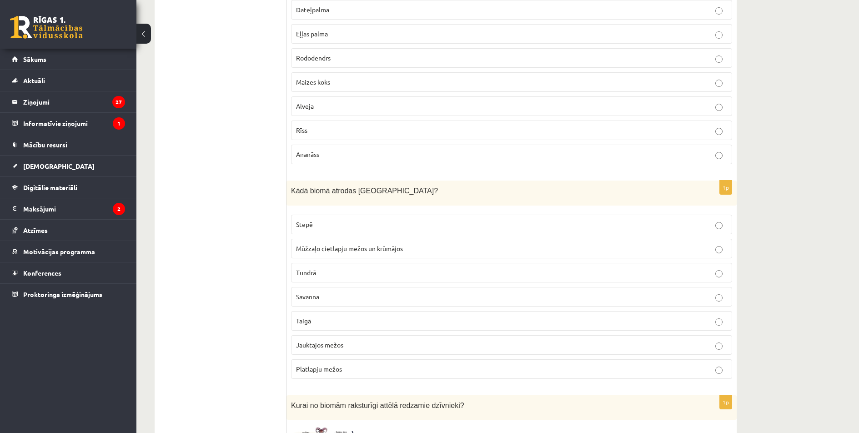
scroll to position [1194, 0]
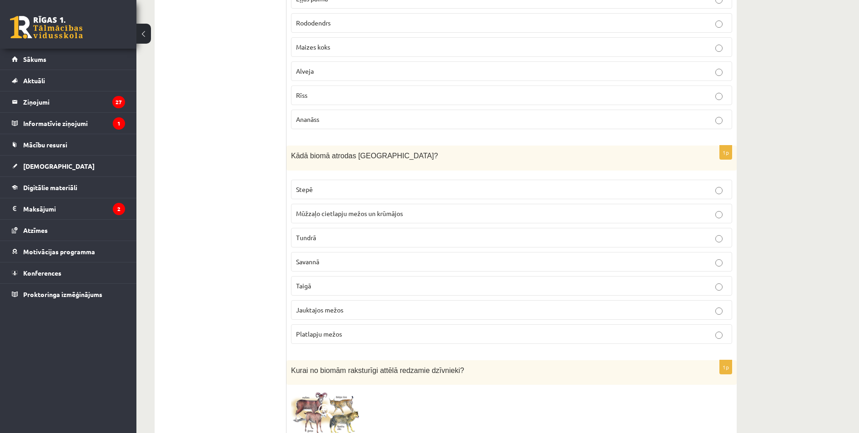
click at [383, 305] on p "Jauktajos mežos" at bounding box center [511, 310] width 431 height 10
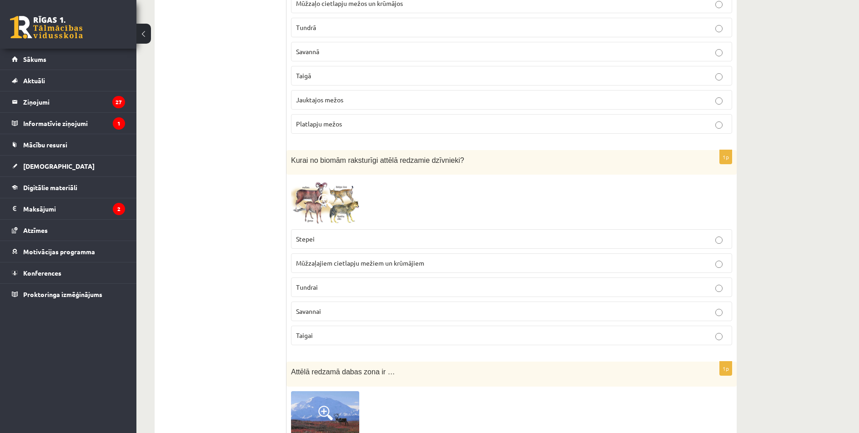
scroll to position [1467, 0]
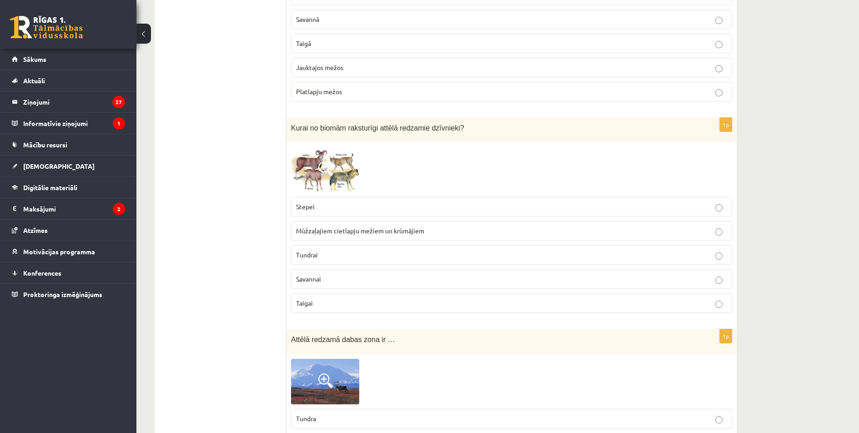
click at [354, 202] on p "Stepei" at bounding box center [511, 207] width 431 height 10
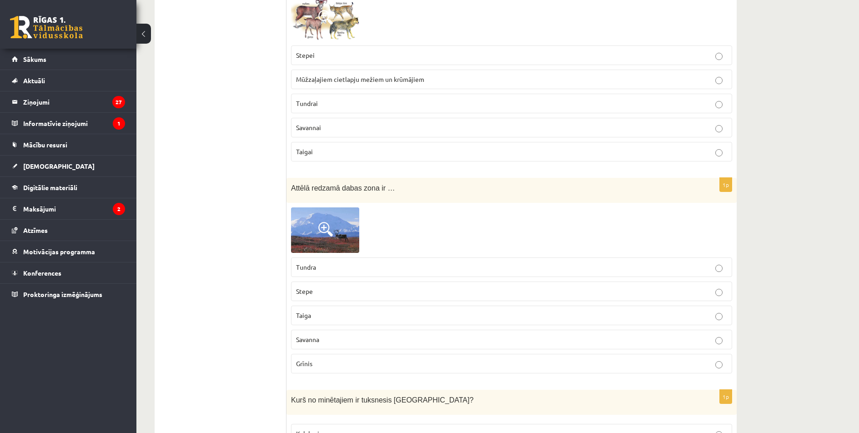
scroll to position [1618, 0]
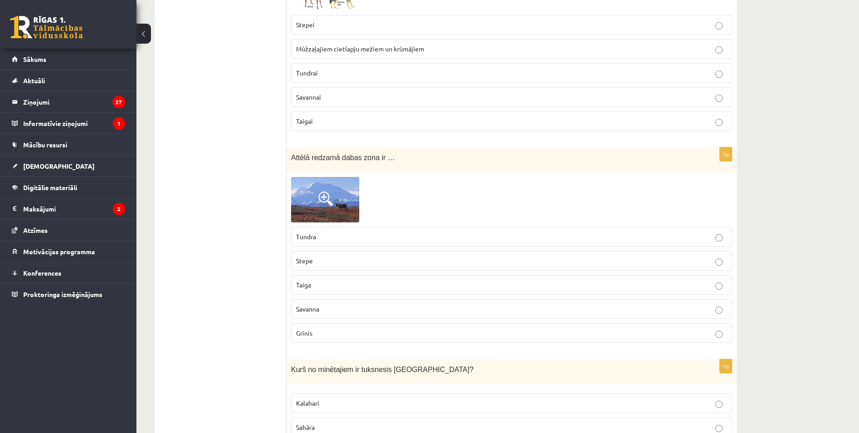
click at [354, 232] on p "Tundra" at bounding box center [511, 237] width 431 height 10
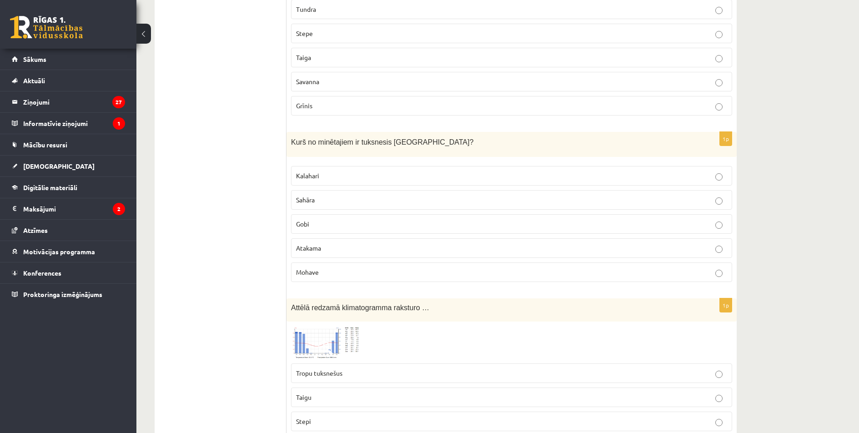
click at [321, 219] on p "Gobi" at bounding box center [511, 224] width 431 height 10
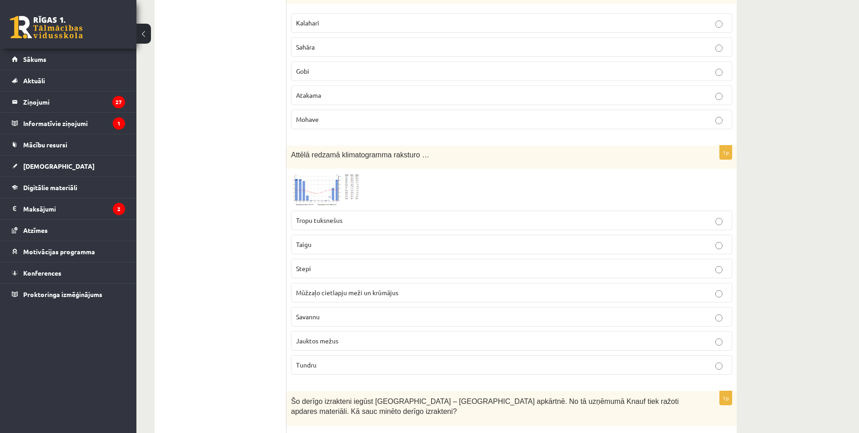
scroll to position [2027, 0]
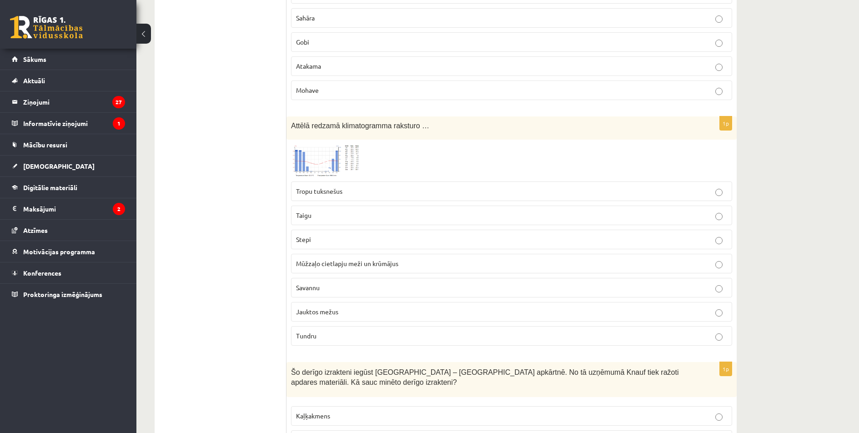
click at [333, 331] on p "Tundru" at bounding box center [511, 336] width 431 height 10
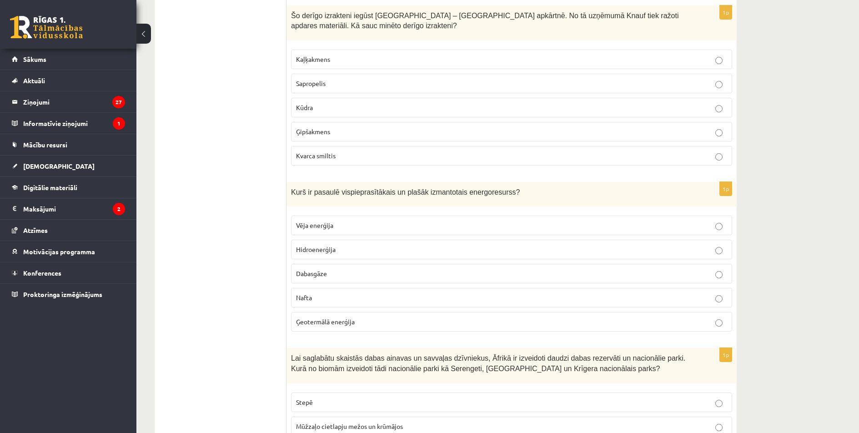
scroll to position [2376, 0]
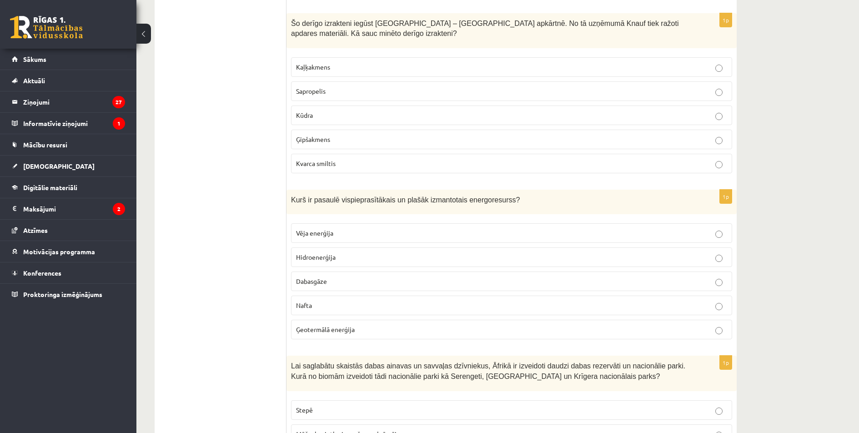
click at [338, 135] on p "Ģipšakmens" at bounding box center [511, 140] width 431 height 10
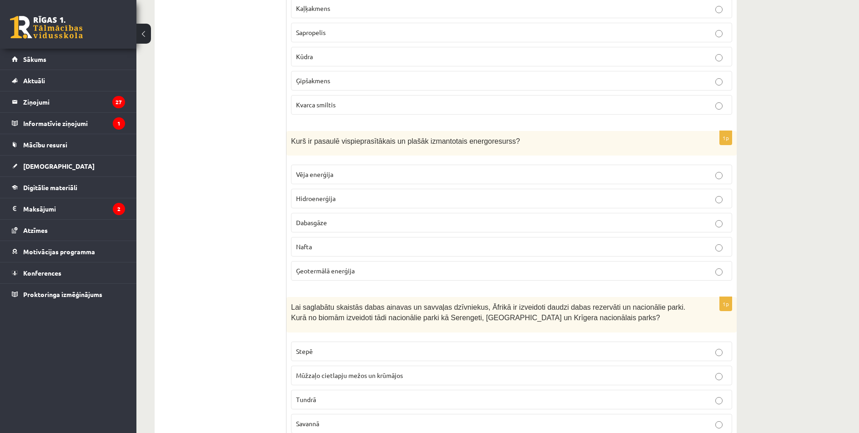
scroll to position [2467, 0]
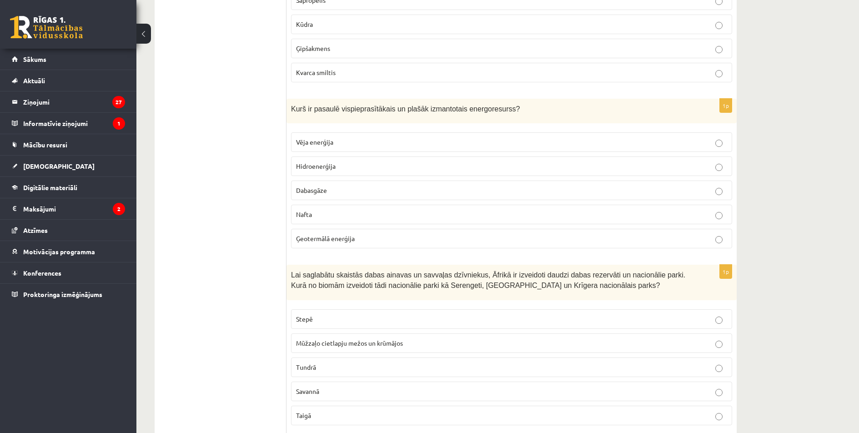
click at [340, 210] on p "Nafta" at bounding box center [511, 215] width 431 height 10
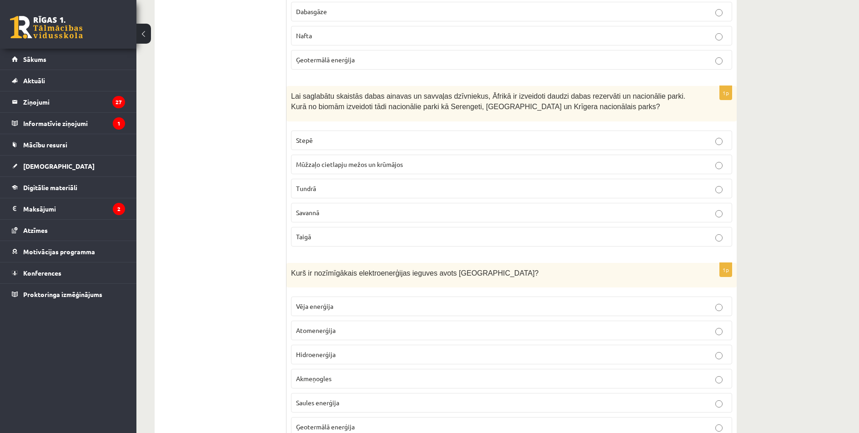
scroll to position [2649, 0]
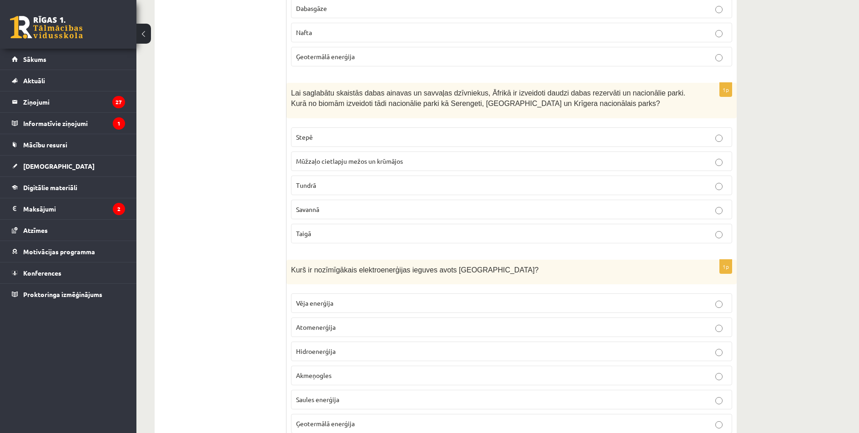
click at [339, 205] on p "Savannā" at bounding box center [511, 210] width 431 height 10
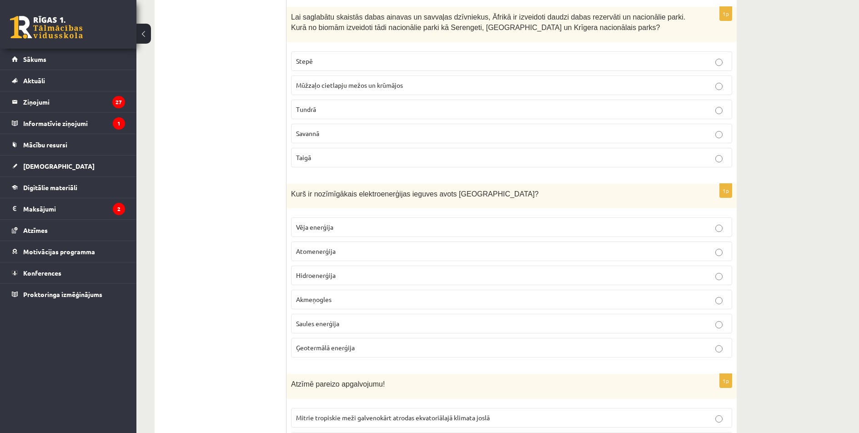
scroll to position [2740, 0]
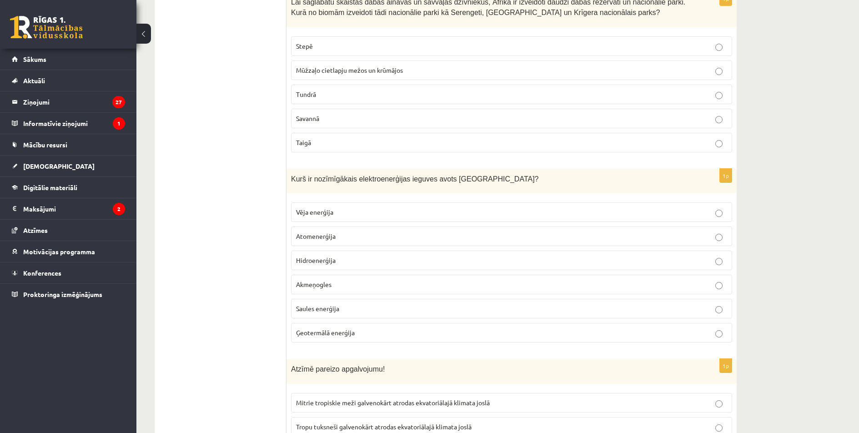
click at [345, 255] on p "Hidroenerģija" at bounding box center [511, 260] width 431 height 10
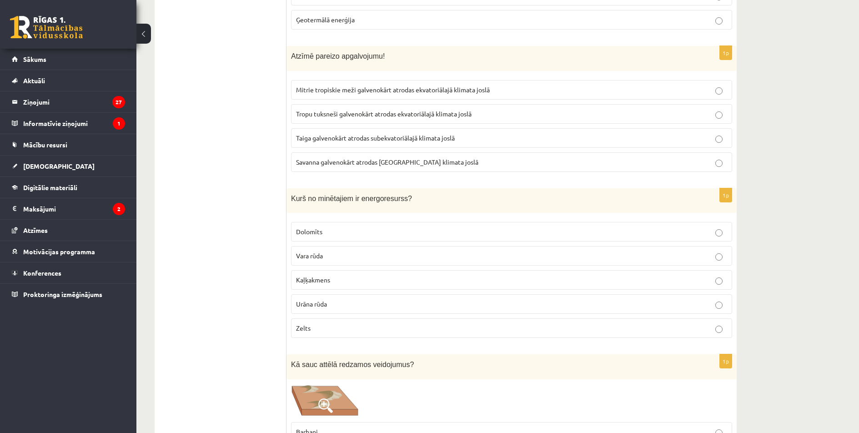
scroll to position [3058, 0]
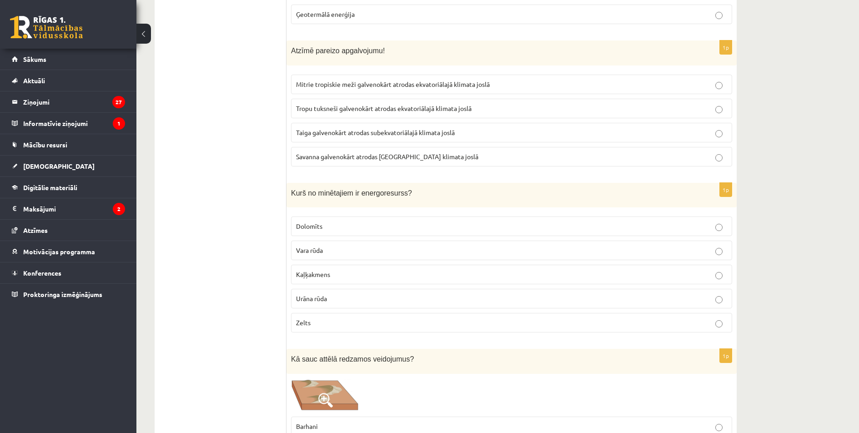
click at [418, 80] on span "Mitrie tropiskie meži galvenokārt atrodas ekvatoriālajā klimata joslā" at bounding box center [393, 84] width 194 height 8
click at [335, 294] on p "Urāna rūda" at bounding box center [511, 299] width 431 height 10
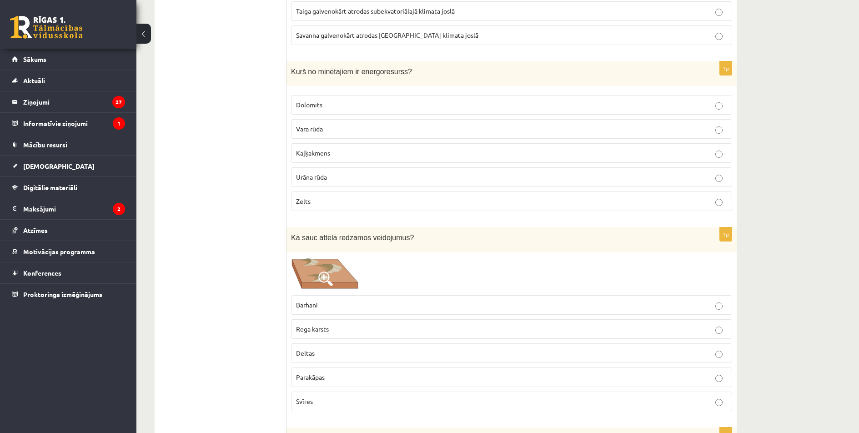
click at [331, 300] on p "Barhani" at bounding box center [511, 305] width 431 height 10
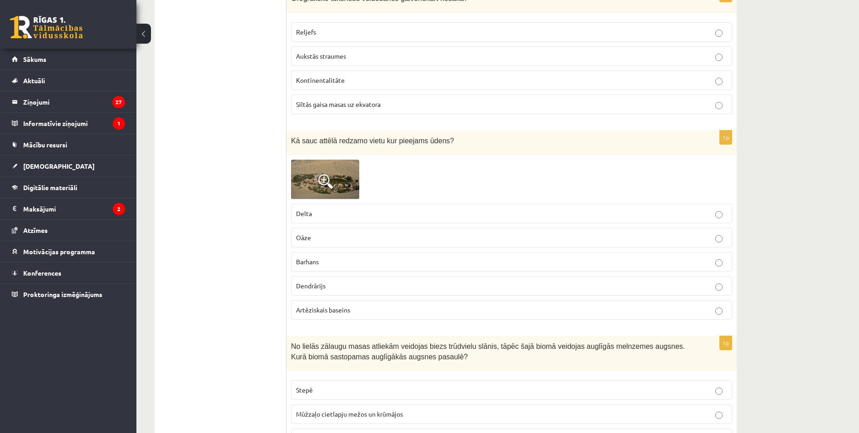
scroll to position [3603, 0]
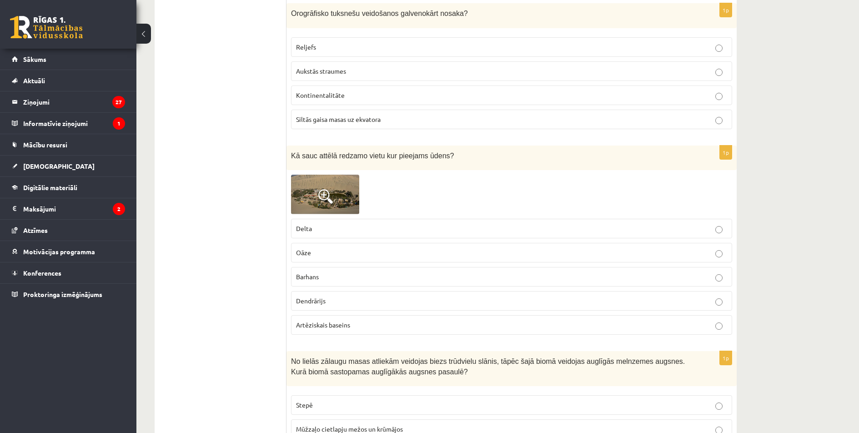
click at [333, 42] on p "Reljefs" at bounding box center [511, 47] width 431 height 10
click at [330, 248] on p "Oāze" at bounding box center [511, 253] width 431 height 10
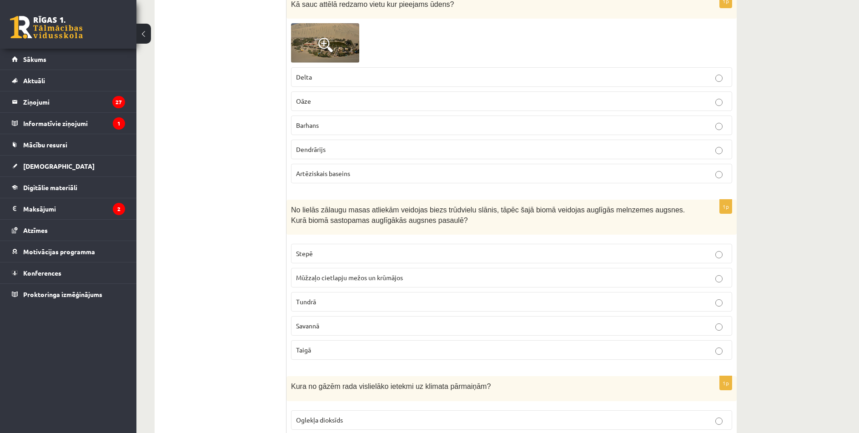
click at [359, 249] on p "Stepē" at bounding box center [511, 254] width 431 height 10
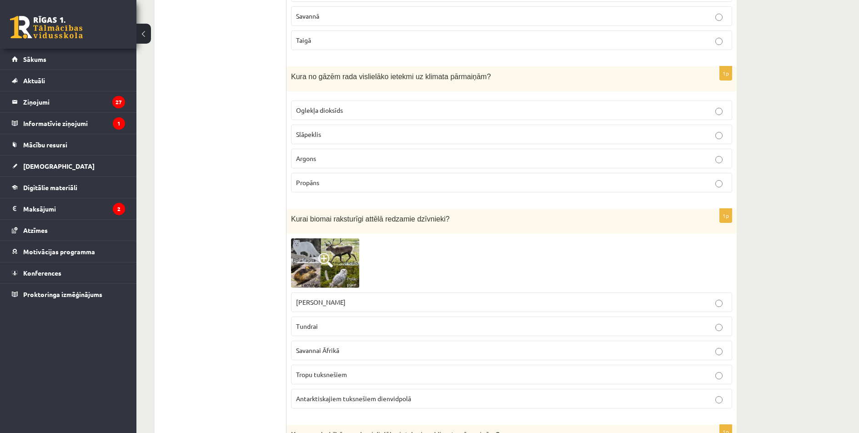
scroll to position [4103, 0]
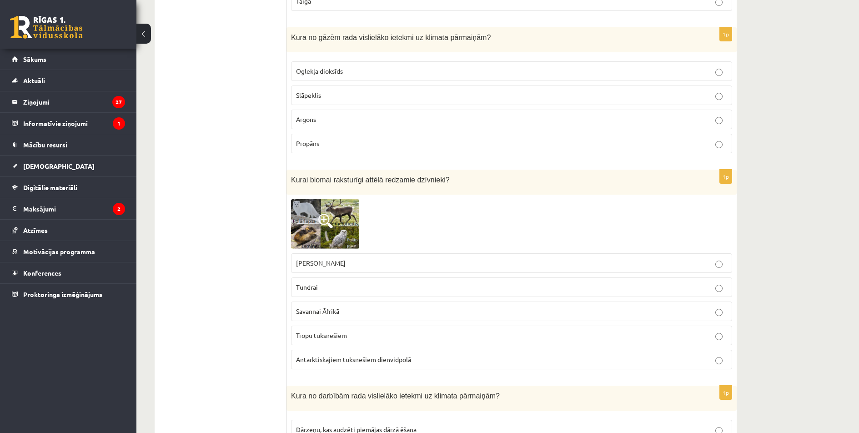
click at [345, 66] on p "Oglekļa dioksīds" at bounding box center [511, 71] width 431 height 10
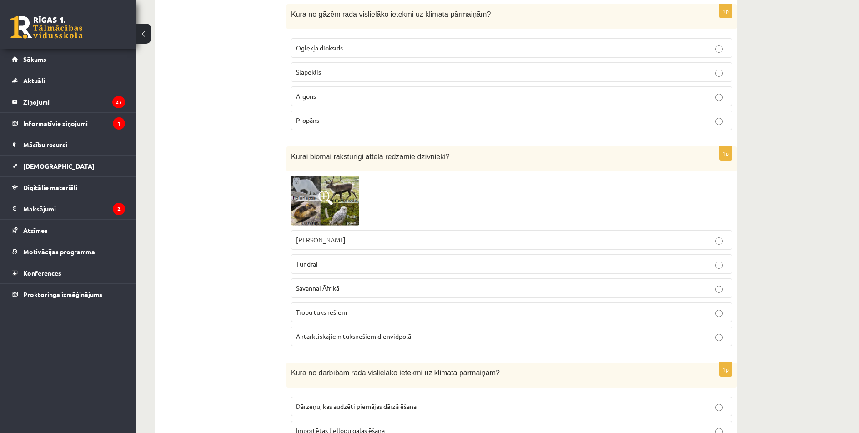
scroll to position [4149, 0]
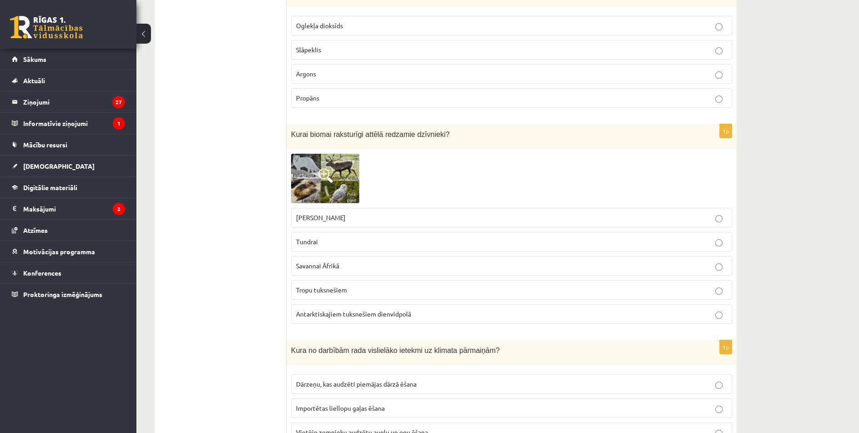
click at [323, 168] on span at bounding box center [325, 175] width 15 height 15
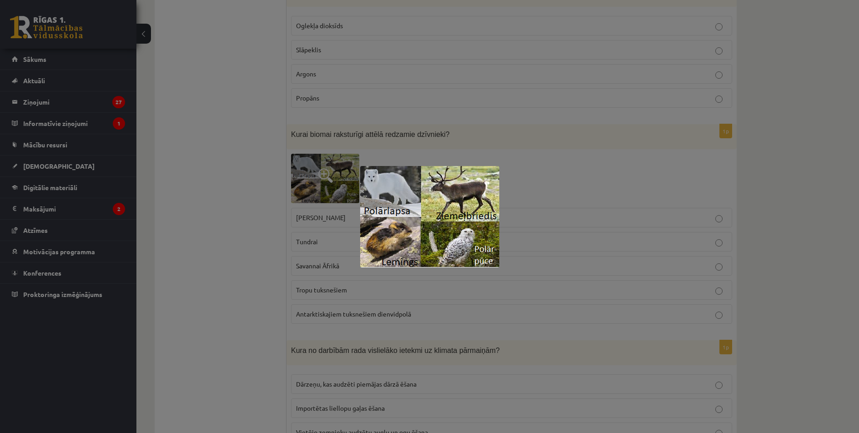
click at [262, 216] on div at bounding box center [429, 216] width 859 height 433
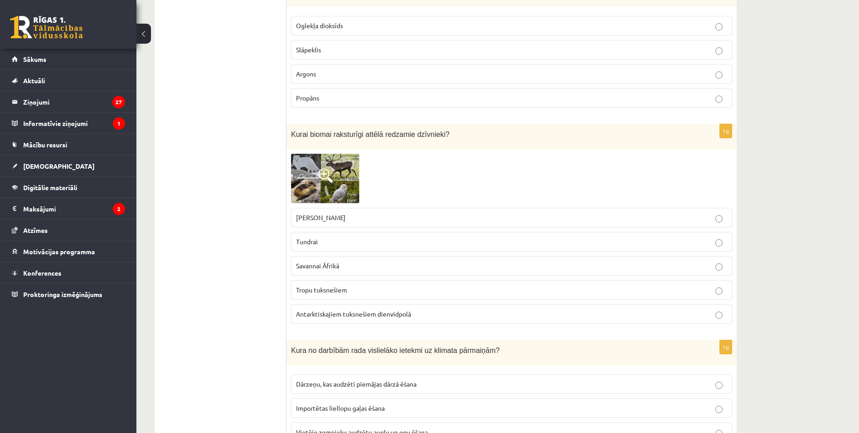
click at [329, 213] on span "Stepei Ziemeļamerikā" at bounding box center [321, 217] width 50 height 8
click at [357, 310] on span "Antarktiskajiem tuksnešiem dienvidpolā" at bounding box center [353, 314] width 115 height 8
click at [345, 213] on span "Stepei Ziemeļamerikā" at bounding box center [321, 217] width 50 height 8
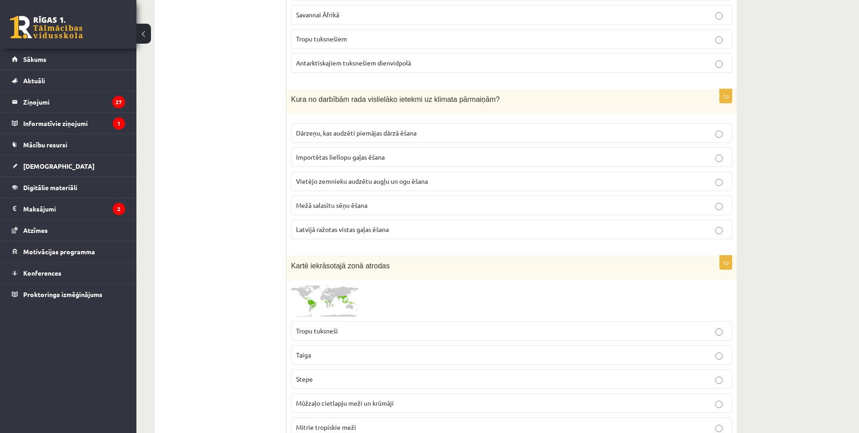
scroll to position [4407, 0]
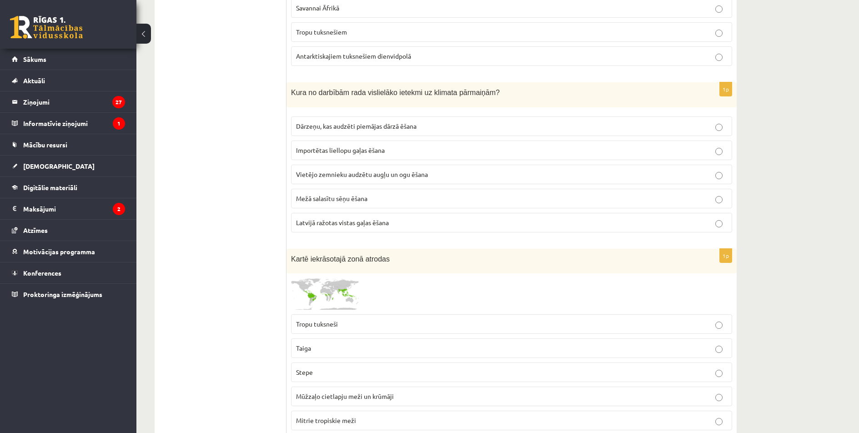
click at [374, 170] on p "Vietējo zemnieku audzētu augļu un ogu ēšana" at bounding box center [511, 175] width 431 height 10
click at [346, 146] on span "Importētas liellopu gaļas ēšana" at bounding box center [340, 150] width 89 height 8
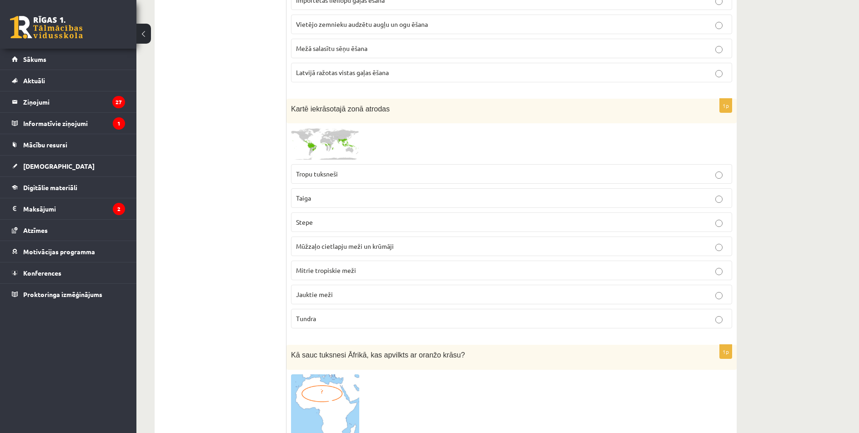
scroll to position [4558, 0]
click at [337, 265] on span "Mitrie tropiskie meži" at bounding box center [326, 269] width 60 height 8
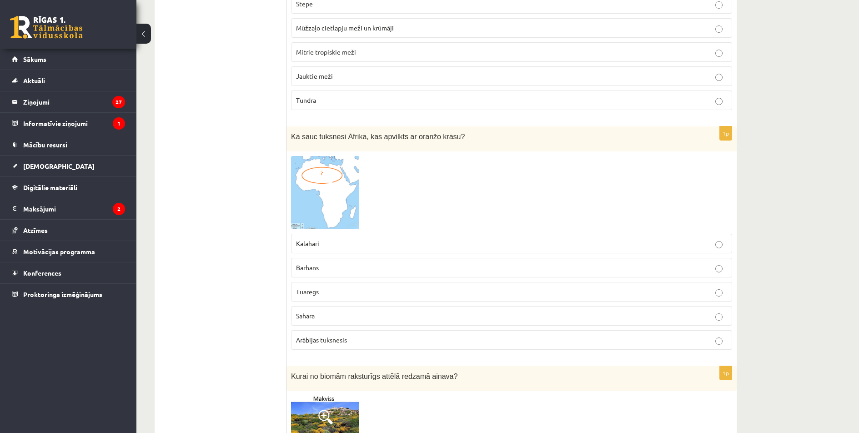
scroll to position [4785, 0]
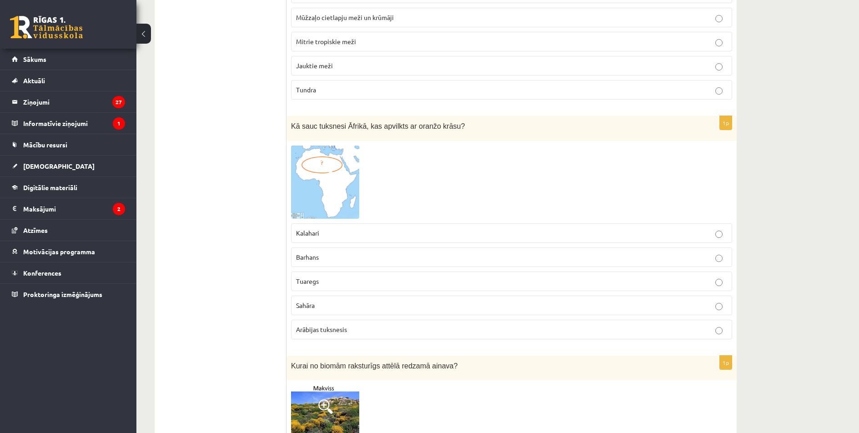
click at [338, 300] on p "Sahāra" at bounding box center [511, 305] width 431 height 10
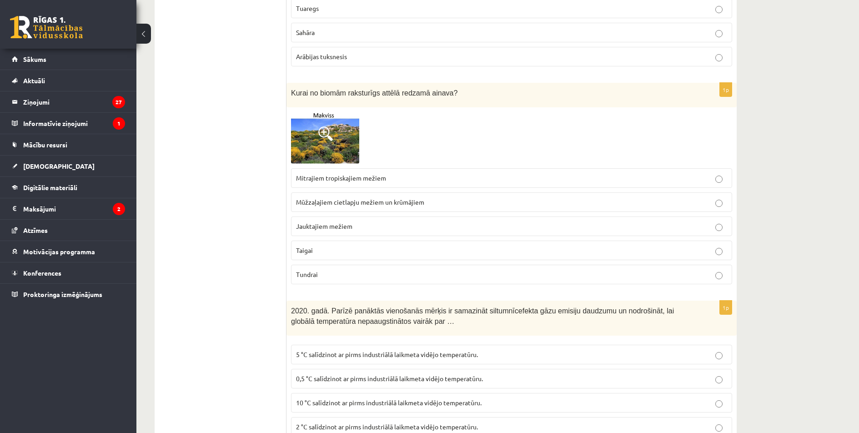
drag, startPoint x: 362, startPoint y: 186, endPoint x: 360, endPoint y: 195, distance: 9.5
click at [362, 192] on label "Mūžzaļajiem cietlapju mežiem un krūmājiem" at bounding box center [511, 202] width 441 height 20
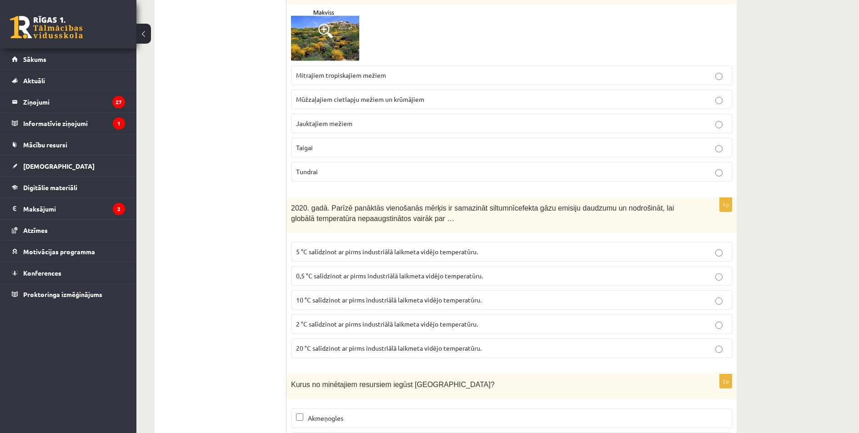
scroll to position [5164, 0]
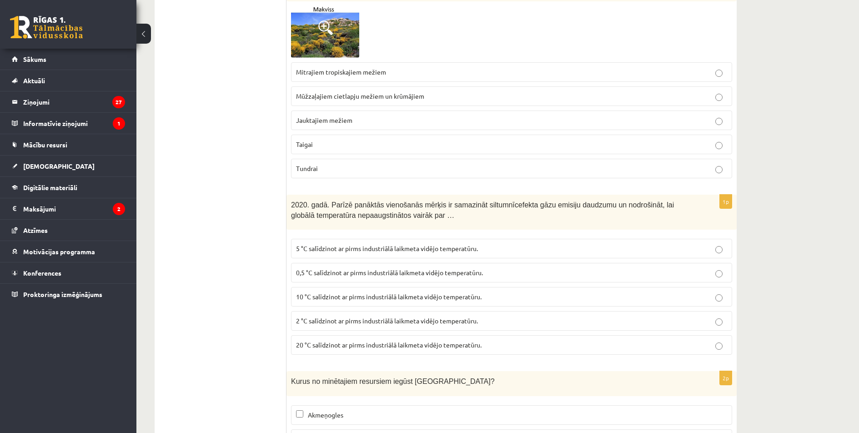
click at [392, 316] on span "2 °C salīdzinot ar pirms industriālā laikmeta vidējo temperatūru." at bounding box center [387, 320] width 182 height 8
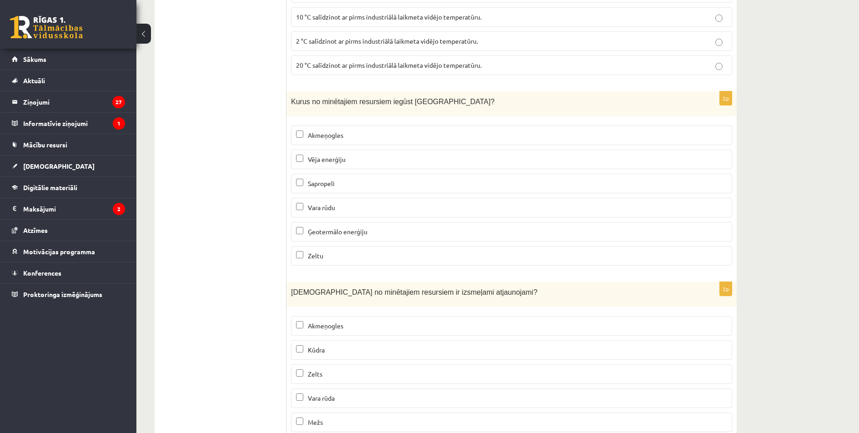
scroll to position [5468, 0]
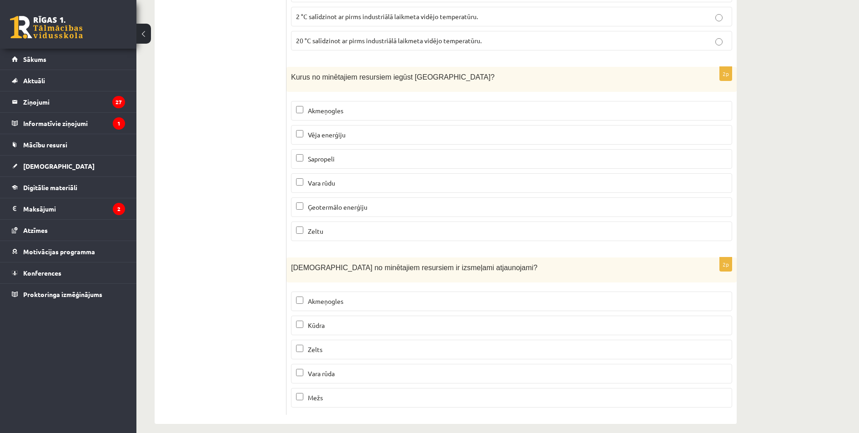
click at [349, 130] on p "Vēja enerģiju" at bounding box center [511, 135] width 431 height 10
click at [355, 149] on label "Sapropeli" at bounding box center [511, 159] width 441 height 20
click at [338, 203] on span "Ģeotermālo enerģiju" at bounding box center [338, 207] width 60 height 8
click at [320, 321] on span "Kūdra" at bounding box center [316, 325] width 17 height 8
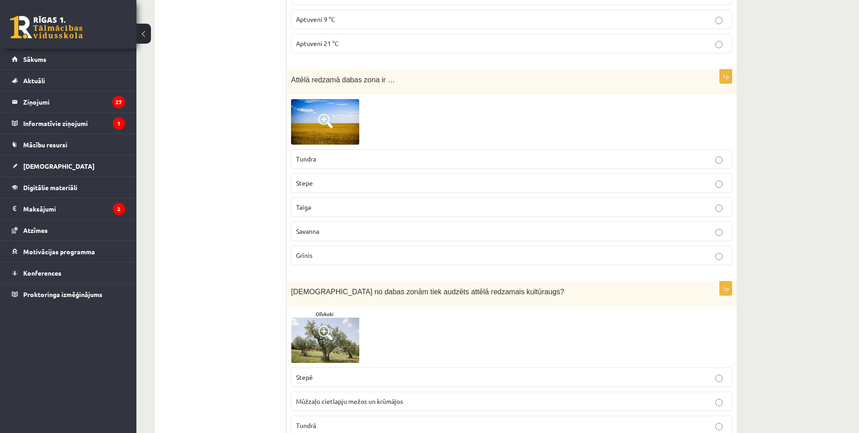
scroll to position [0, 0]
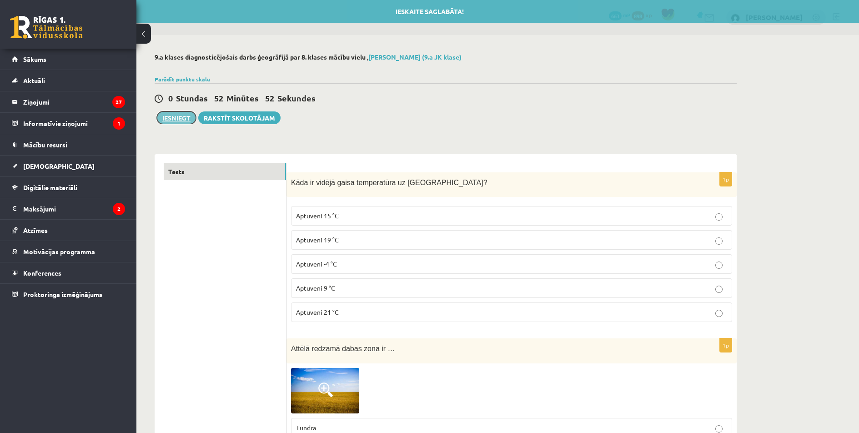
click at [178, 118] on button "Iesniegt" at bounding box center [176, 117] width 39 height 13
